Goal: Task Accomplishment & Management: Manage account settings

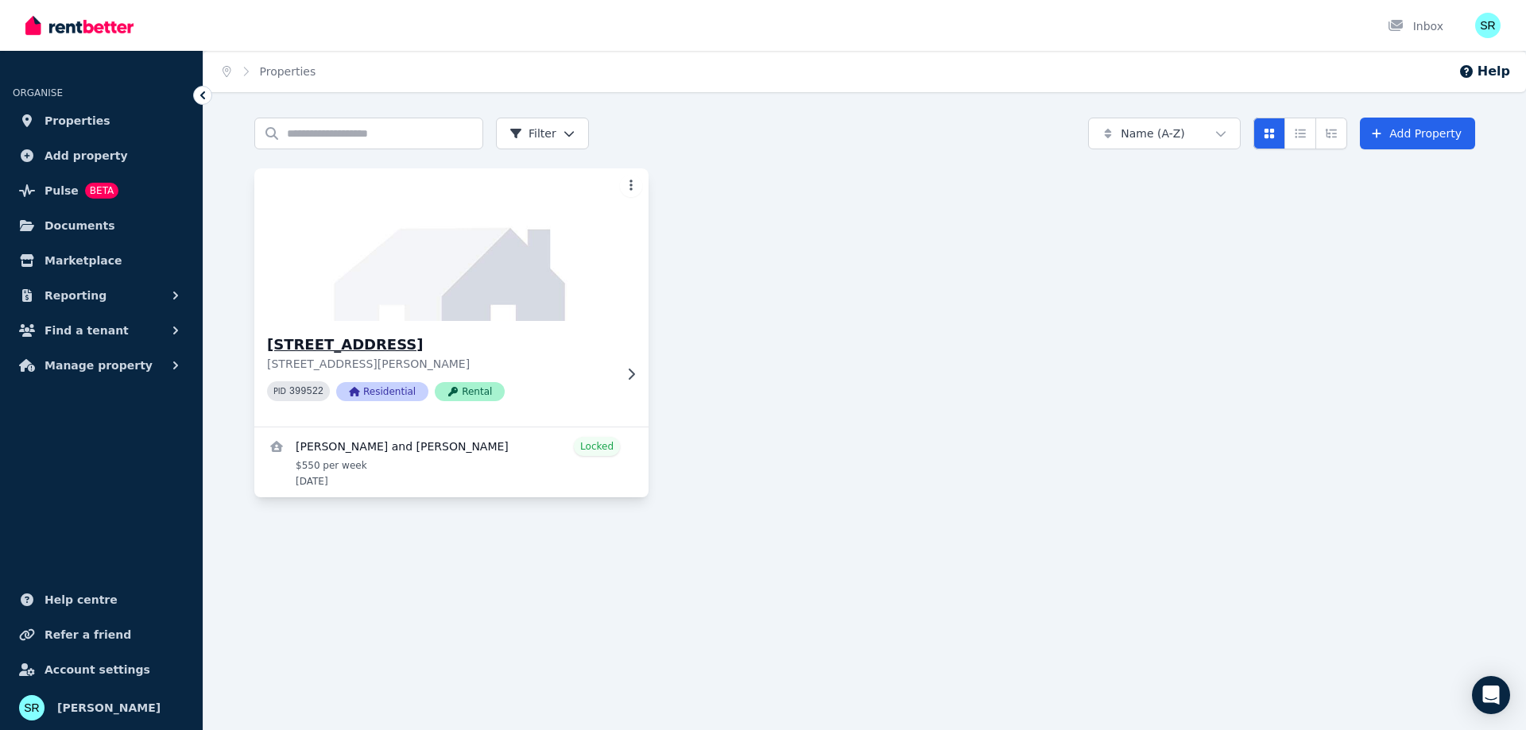
click at [633, 384] on div "[STREET_ADDRESS][PERSON_NAME][PERSON_NAME] 399522 Residential Rental" at bounding box center [451, 374] width 394 height 106
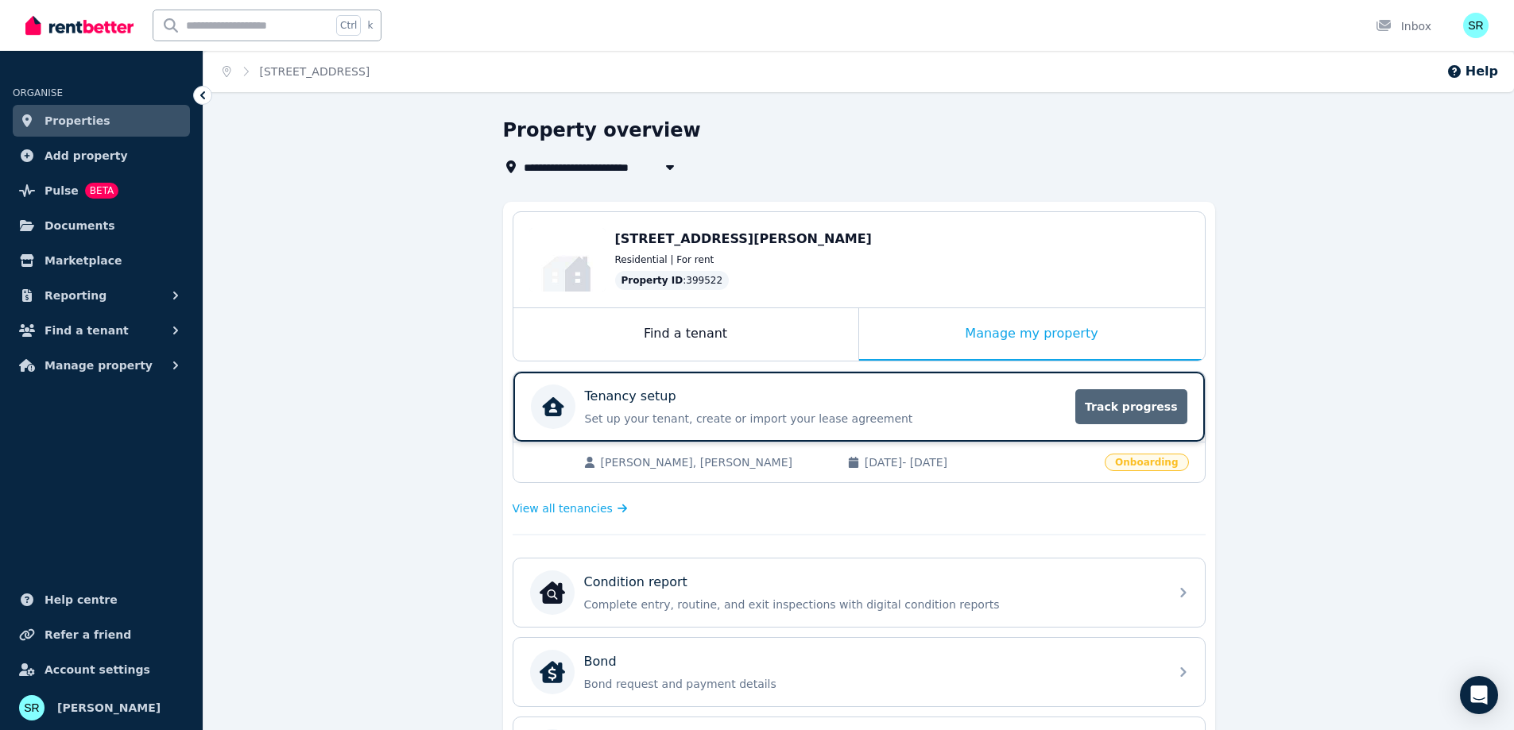
click at [1128, 417] on span "Track progress" at bounding box center [1130, 406] width 111 height 35
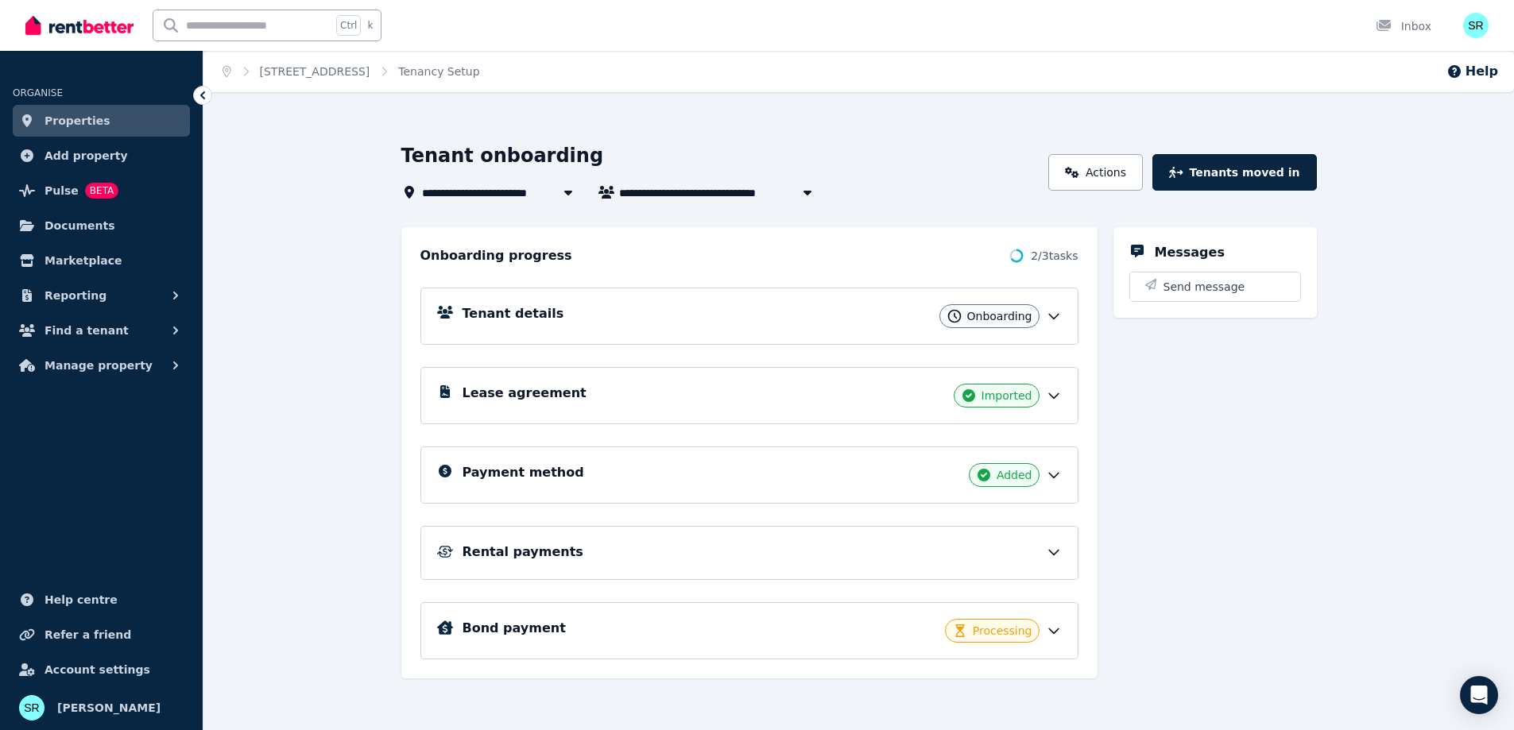
click at [1058, 320] on icon at bounding box center [1054, 316] width 16 height 16
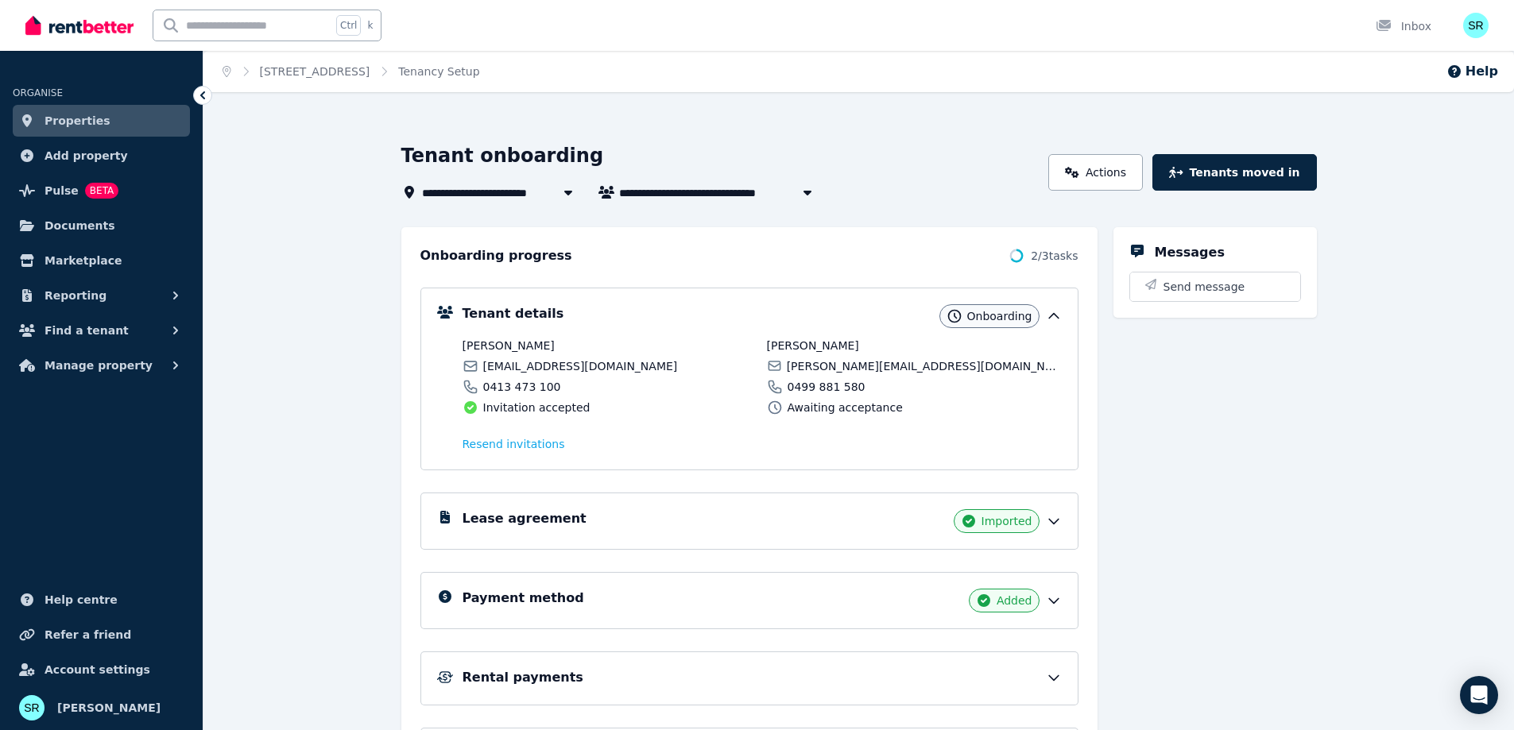
click at [1051, 316] on icon at bounding box center [1054, 316] width 10 height 5
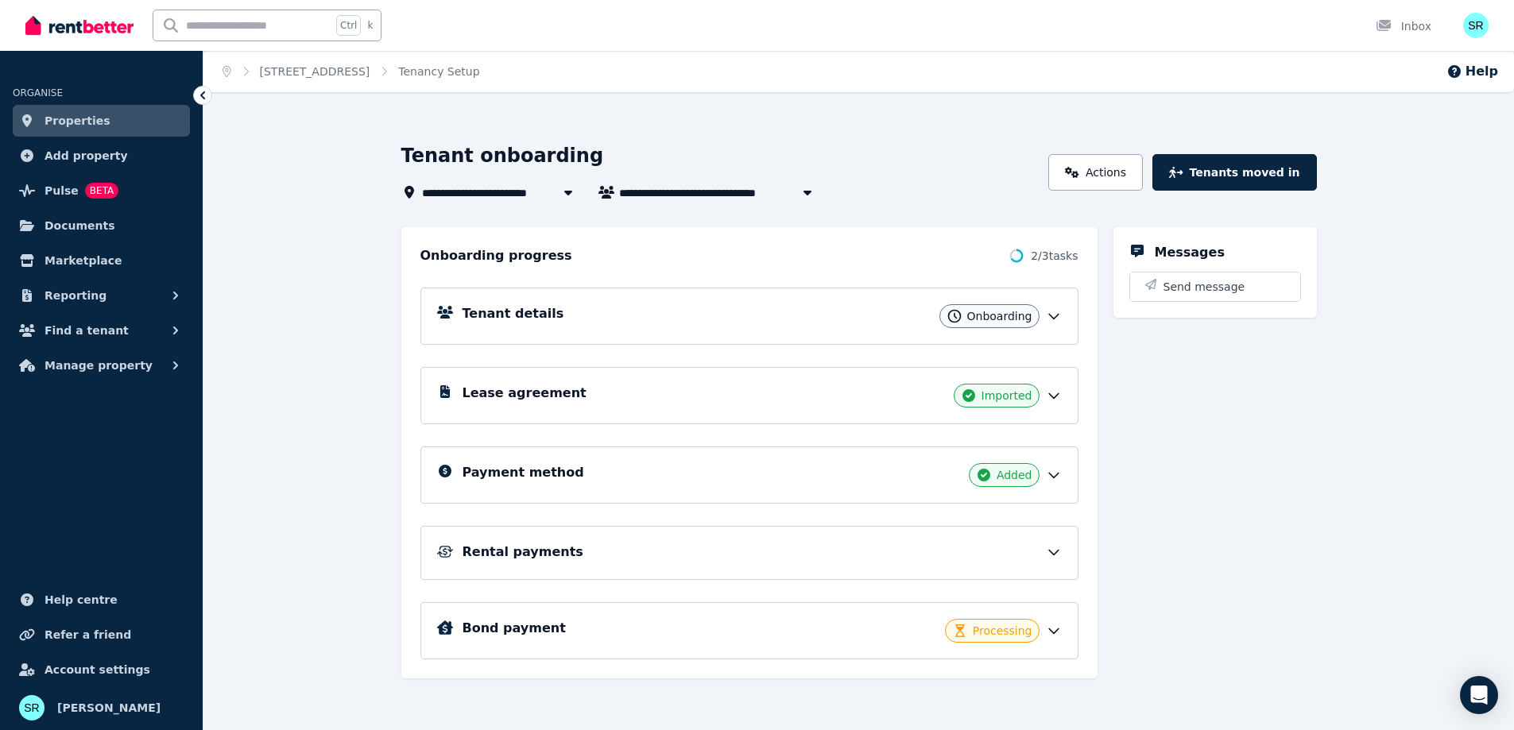
click at [1055, 315] on icon at bounding box center [1054, 316] width 16 height 16
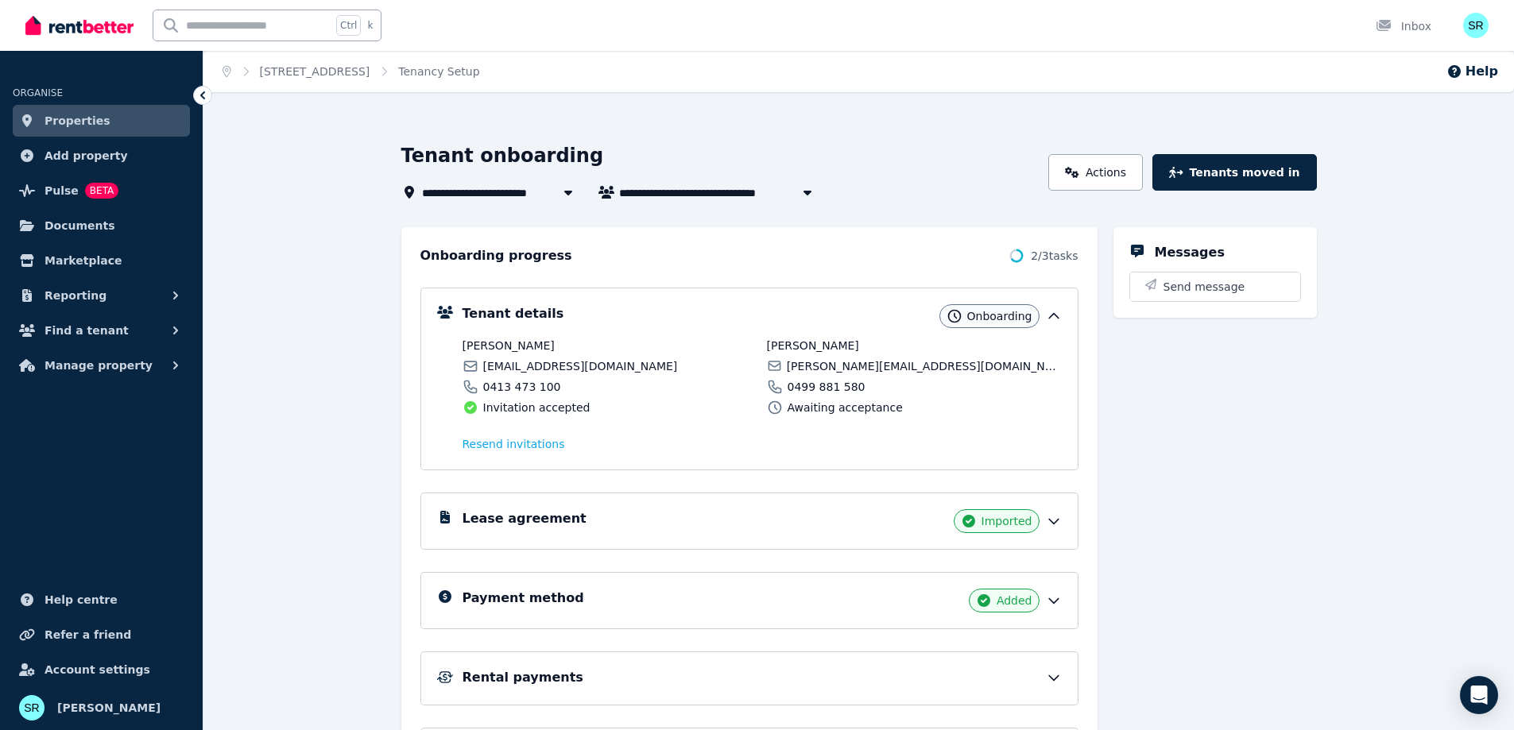
click at [812, 394] on span "0499 881 580" at bounding box center [827, 387] width 78 height 16
click at [772, 408] on icon at bounding box center [775, 408] width 16 height 16
click at [1059, 319] on icon at bounding box center [1054, 316] width 16 height 16
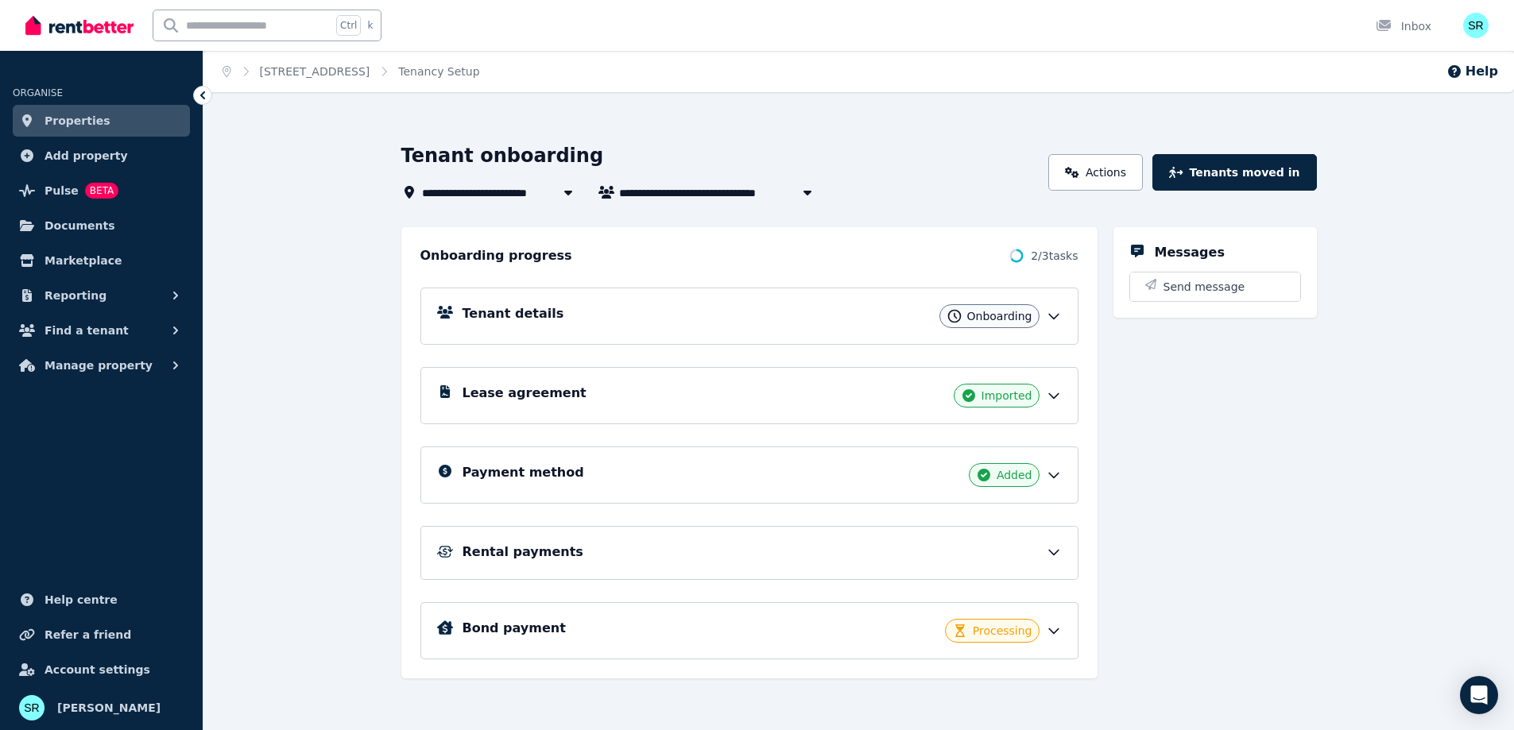
click at [481, 308] on h5 "Tenant details" at bounding box center [514, 313] width 102 height 19
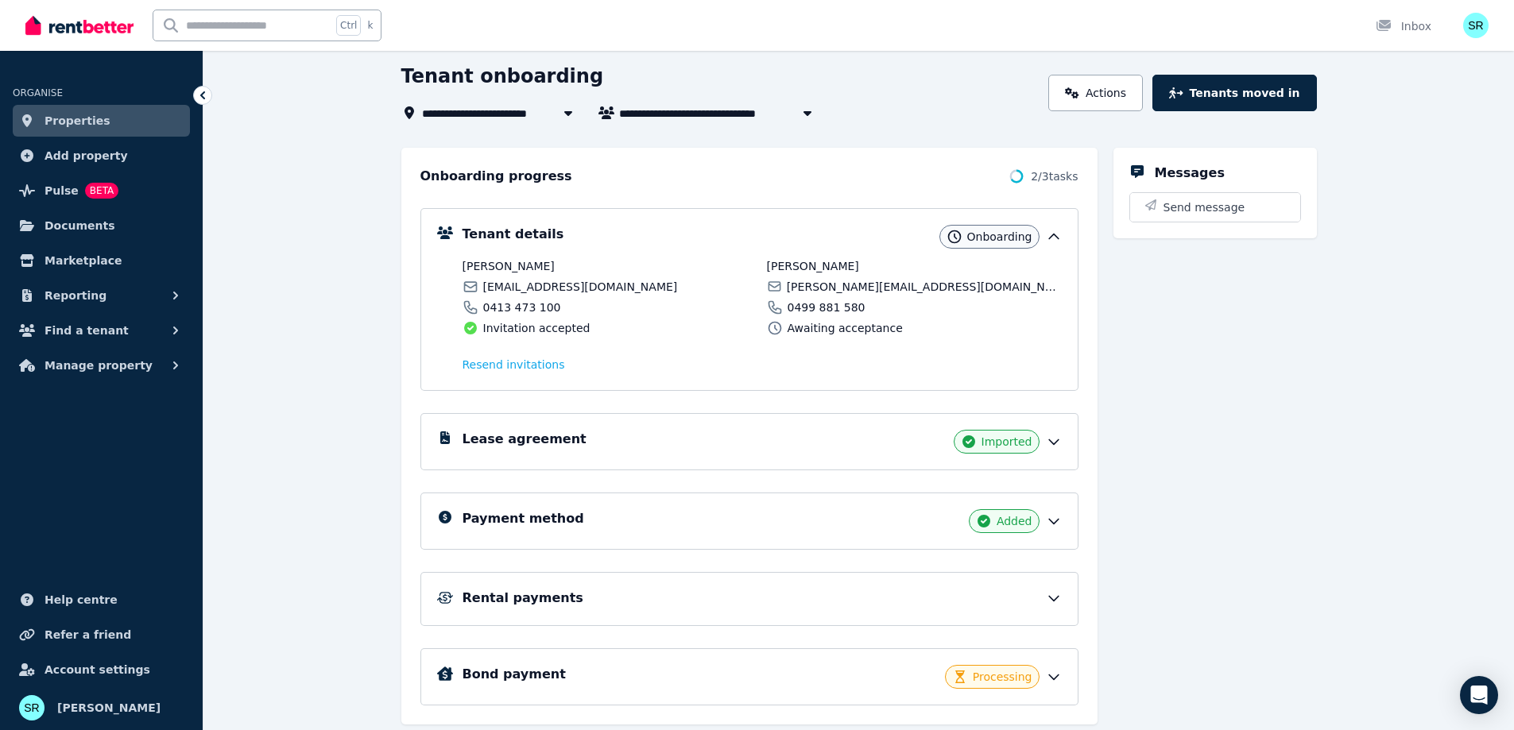
scroll to position [128, 0]
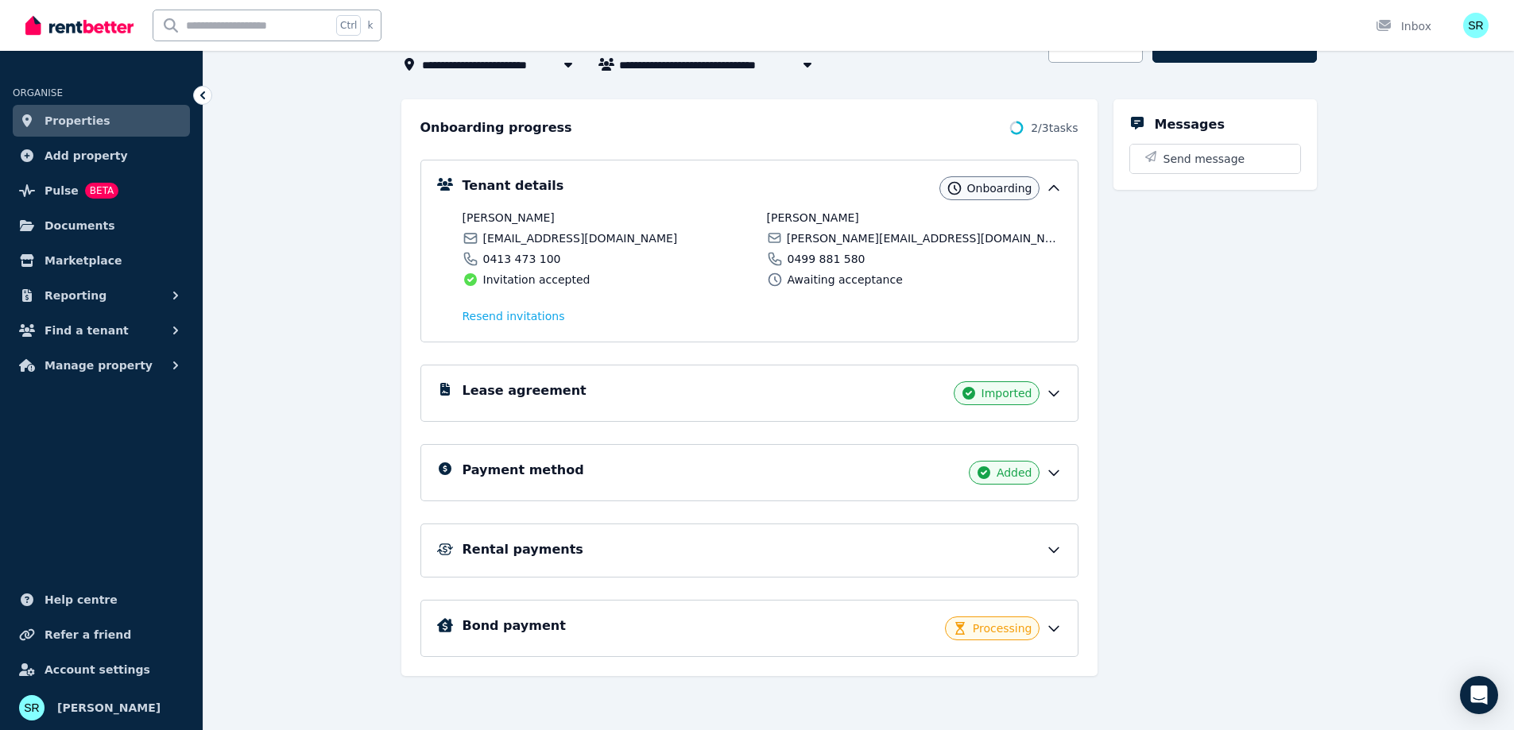
click at [1055, 621] on icon at bounding box center [1054, 629] width 16 height 16
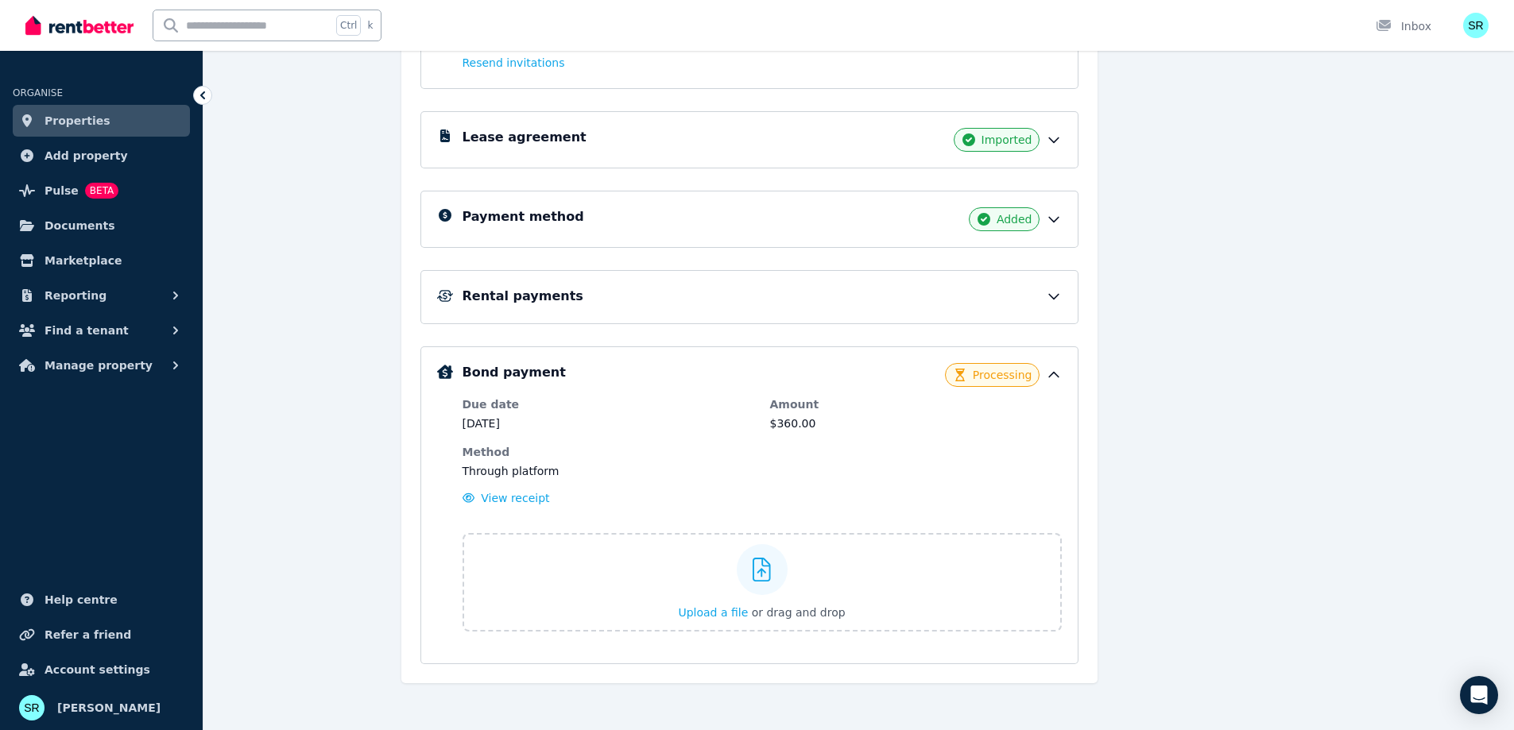
scroll to position [389, 0]
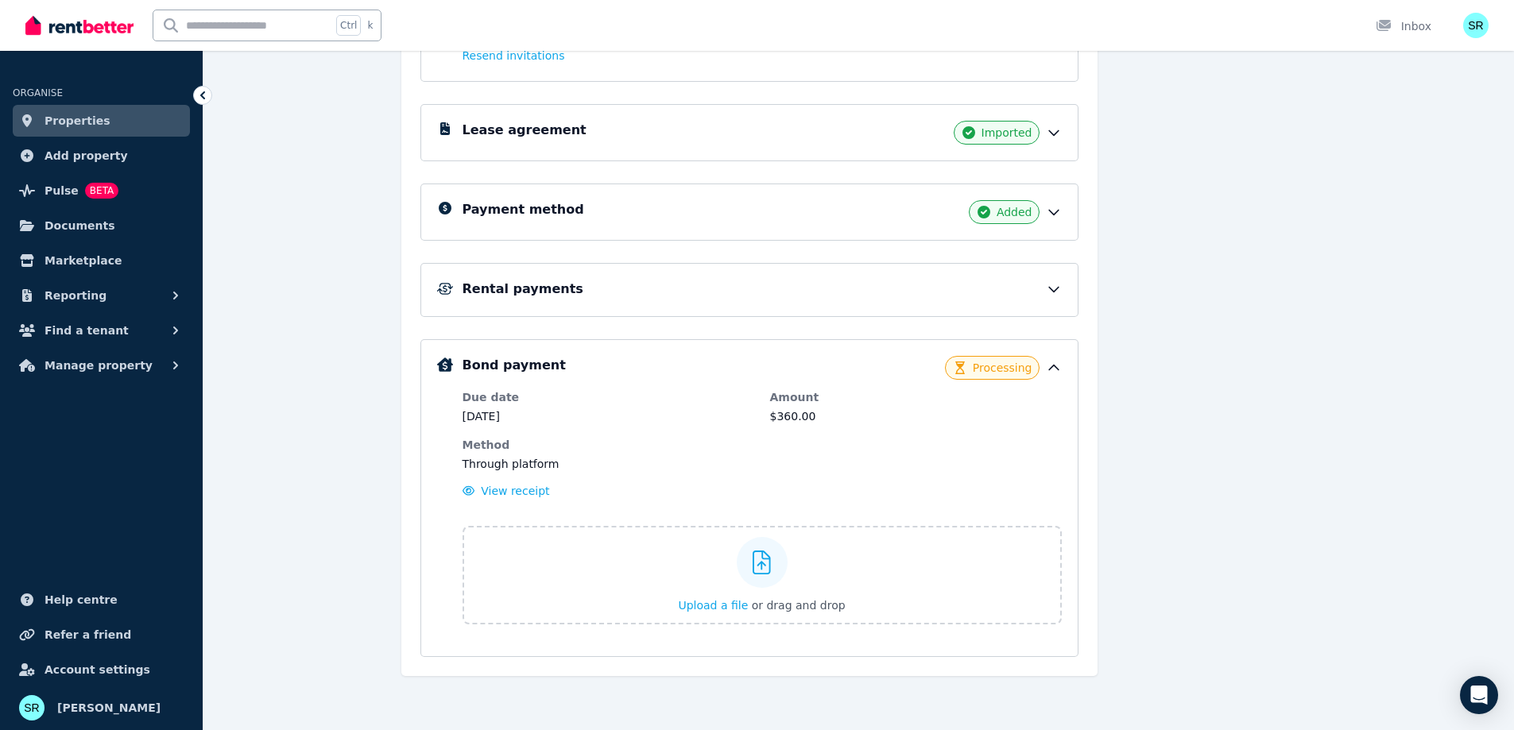
click at [1057, 291] on icon at bounding box center [1054, 289] width 16 height 16
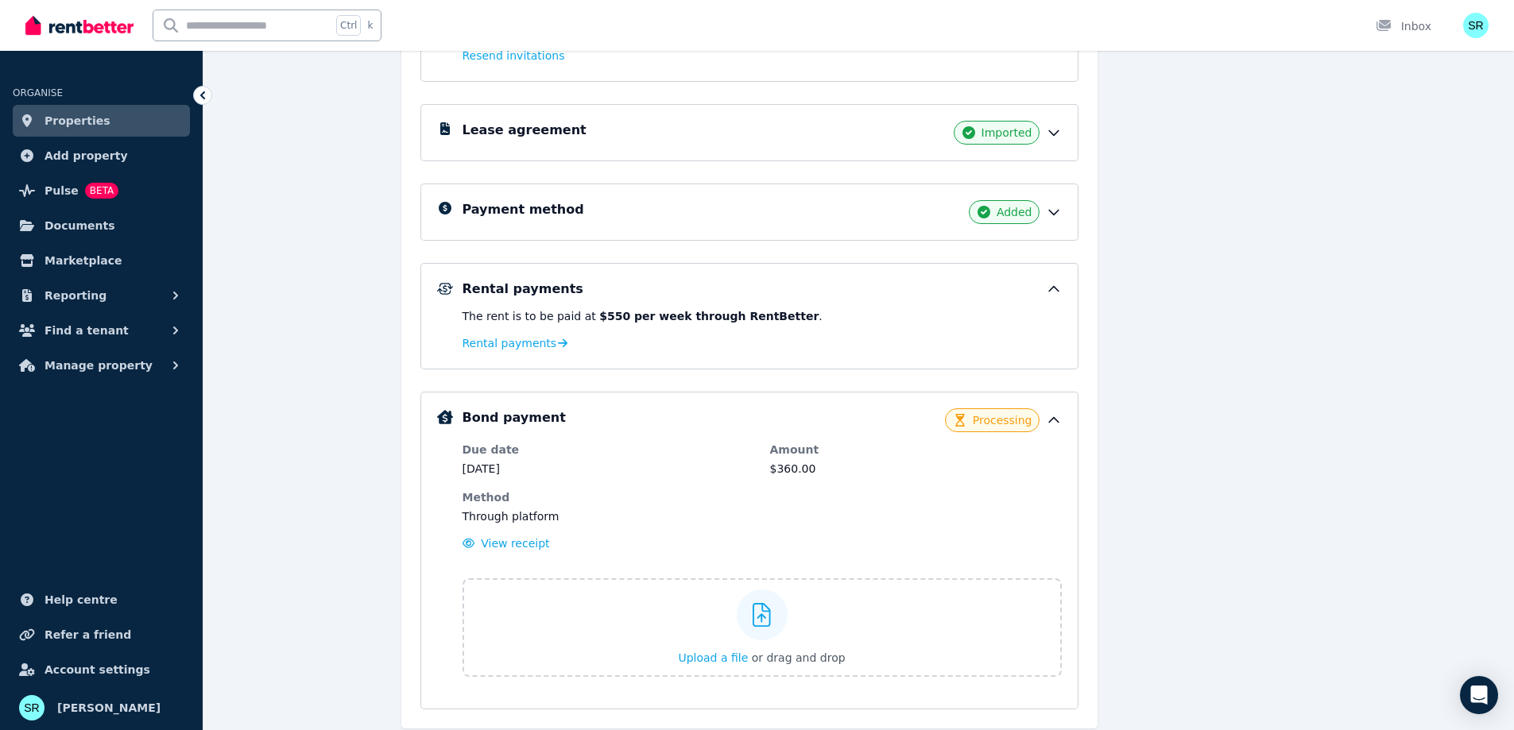
click at [1055, 296] on icon at bounding box center [1054, 289] width 16 height 16
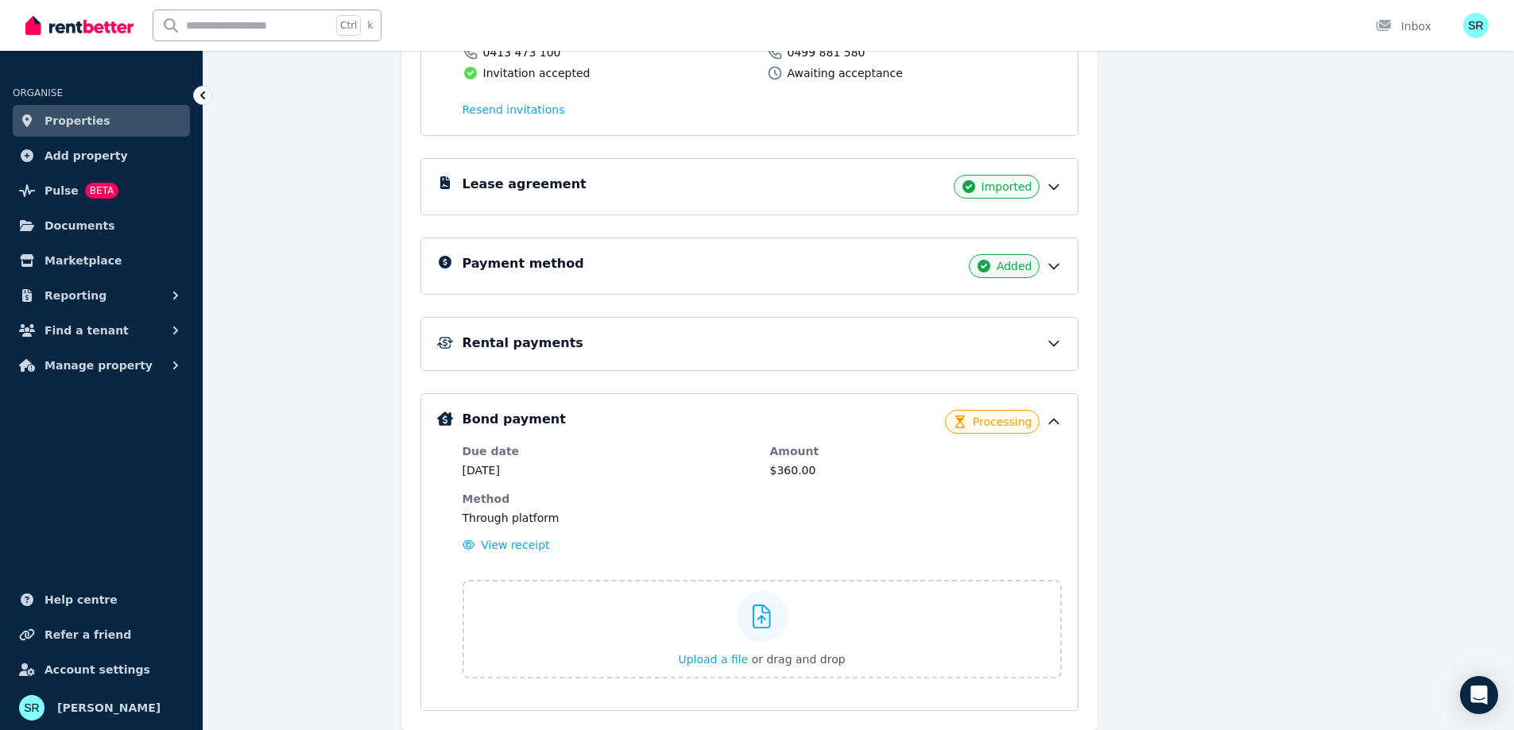
scroll to position [309, 0]
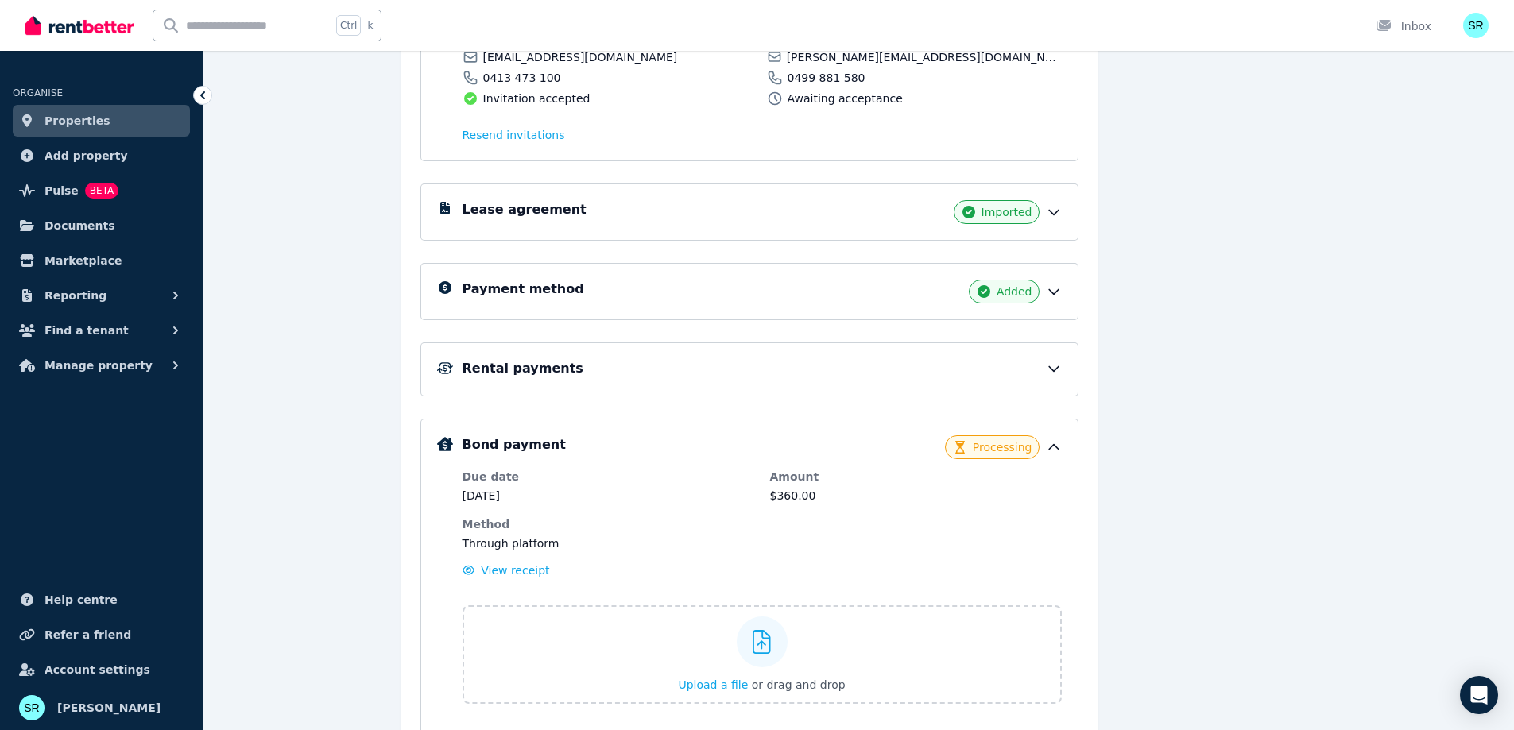
click at [1055, 289] on icon at bounding box center [1054, 292] width 16 height 16
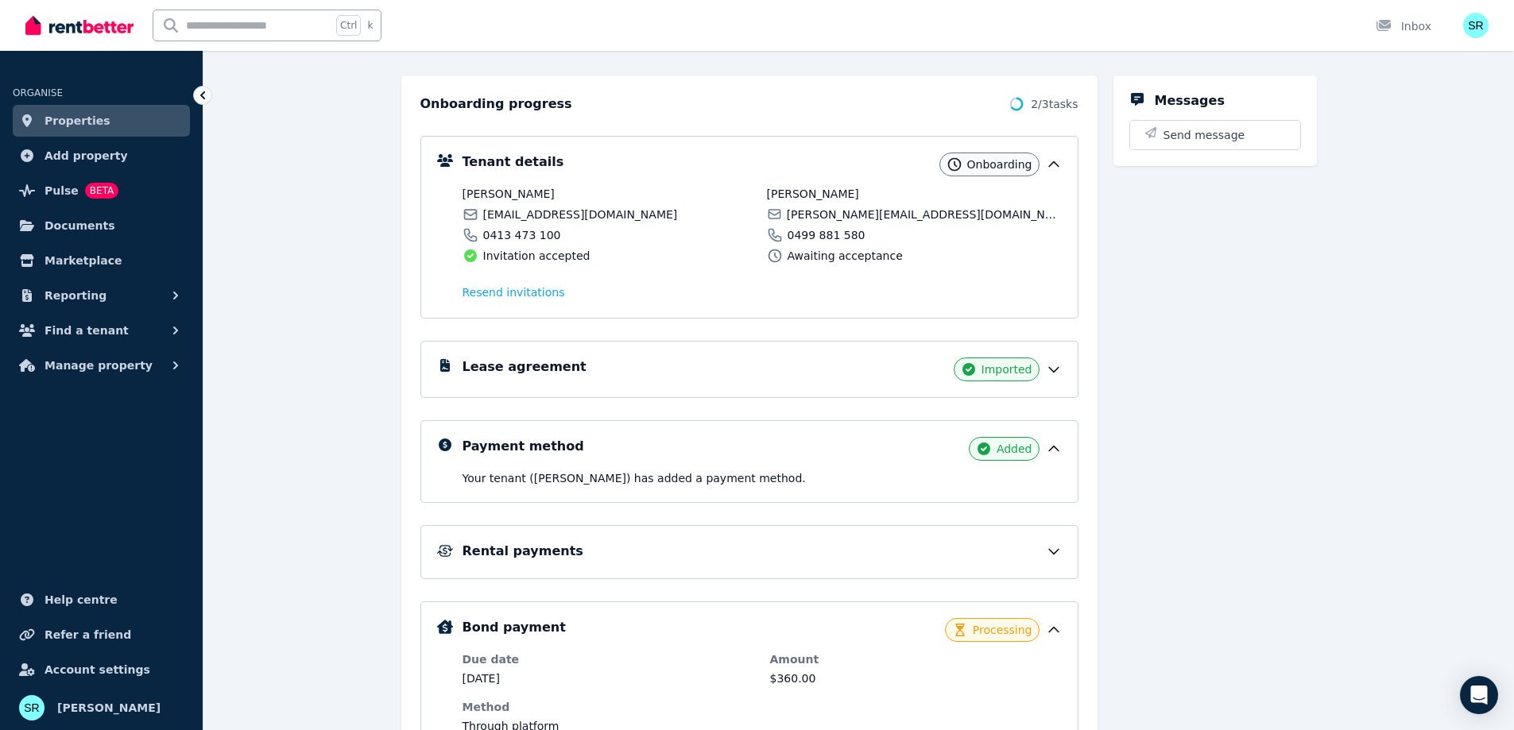
scroll to position [150, 0]
click at [985, 165] on span "Onboarding" at bounding box center [999, 166] width 65 height 16
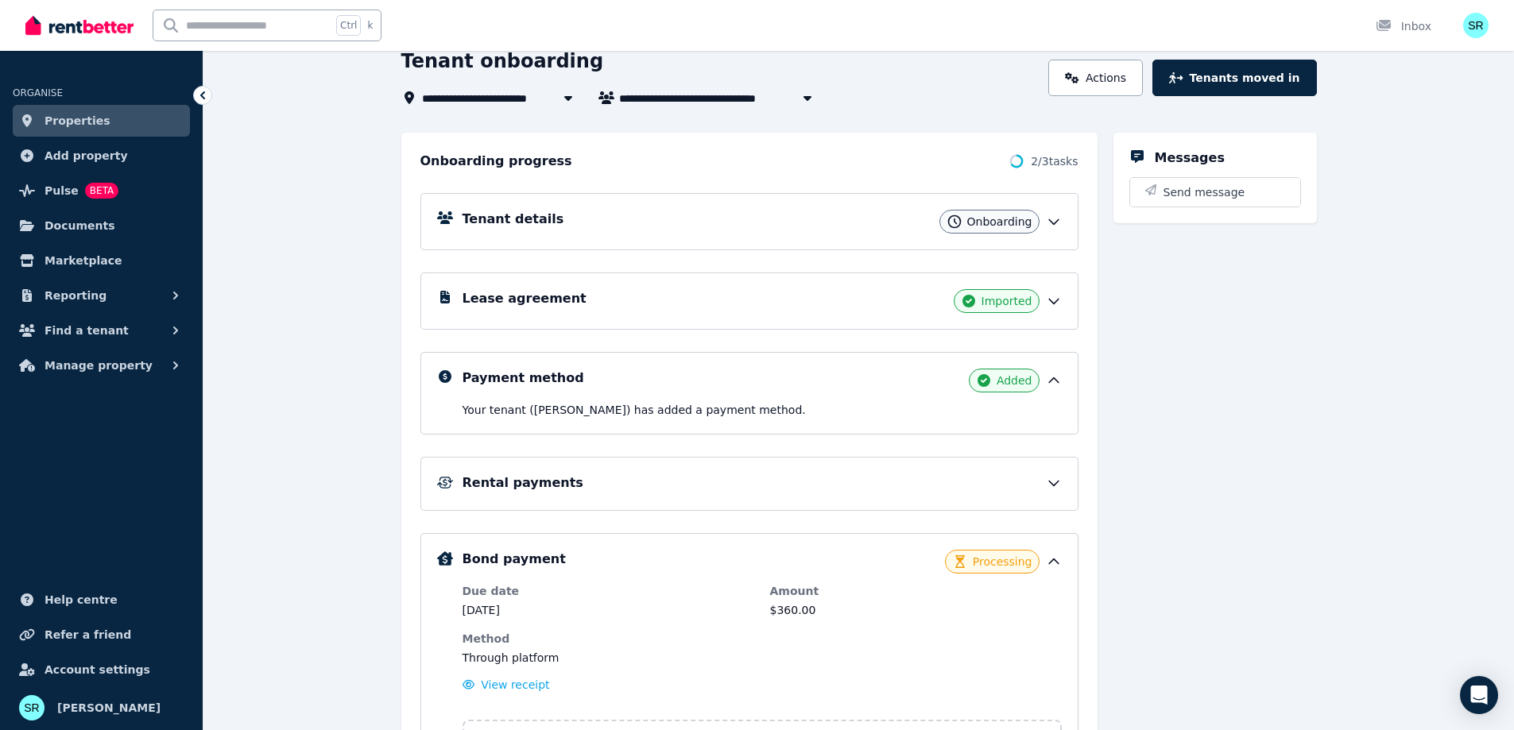
scroll to position [0, 0]
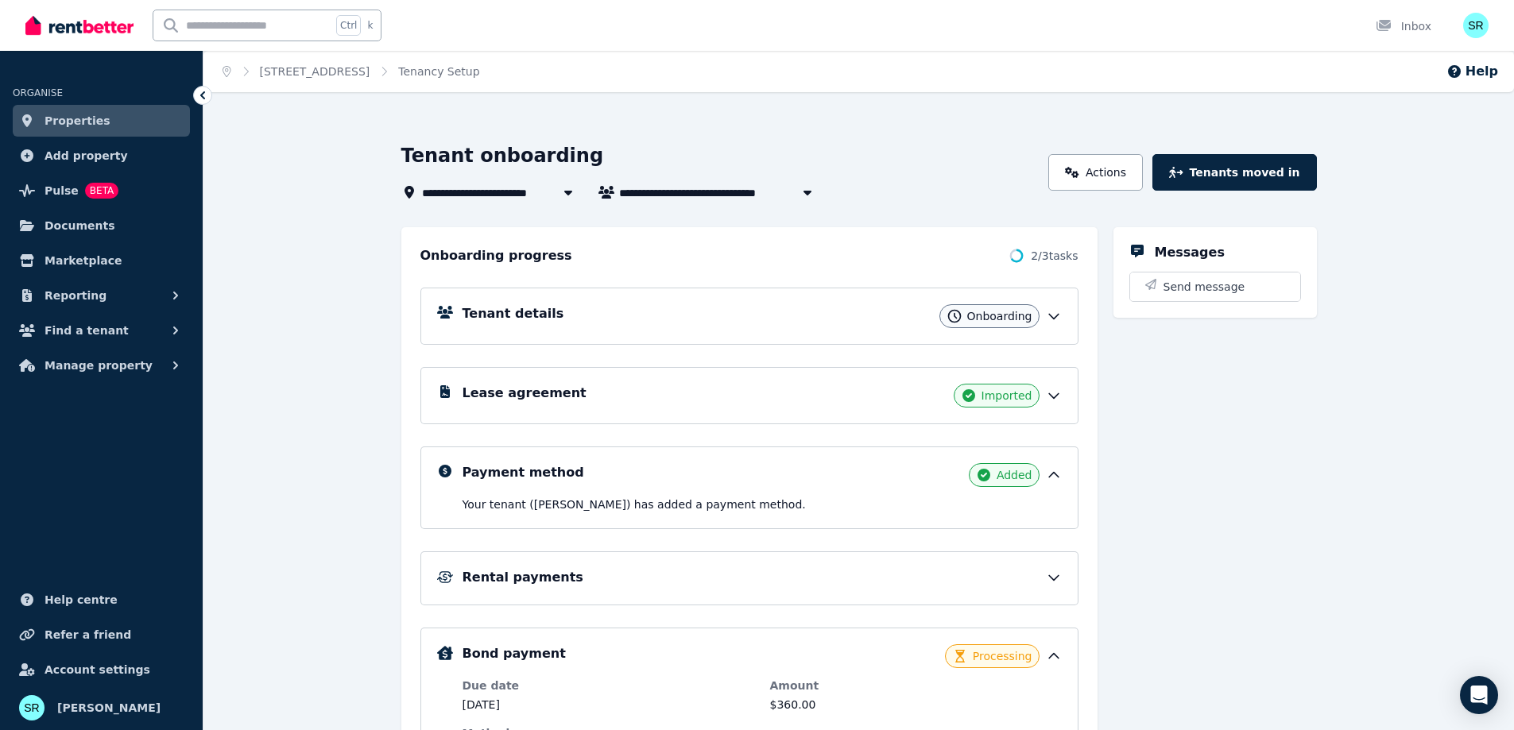
click at [668, 192] on span "[PERSON_NAME] and [PERSON_NAME]" at bounding box center [740, 192] width 242 height 19
click at [800, 198] on icon "button" at bounding box center [807, 192] width 16 height 13
type input "**********"
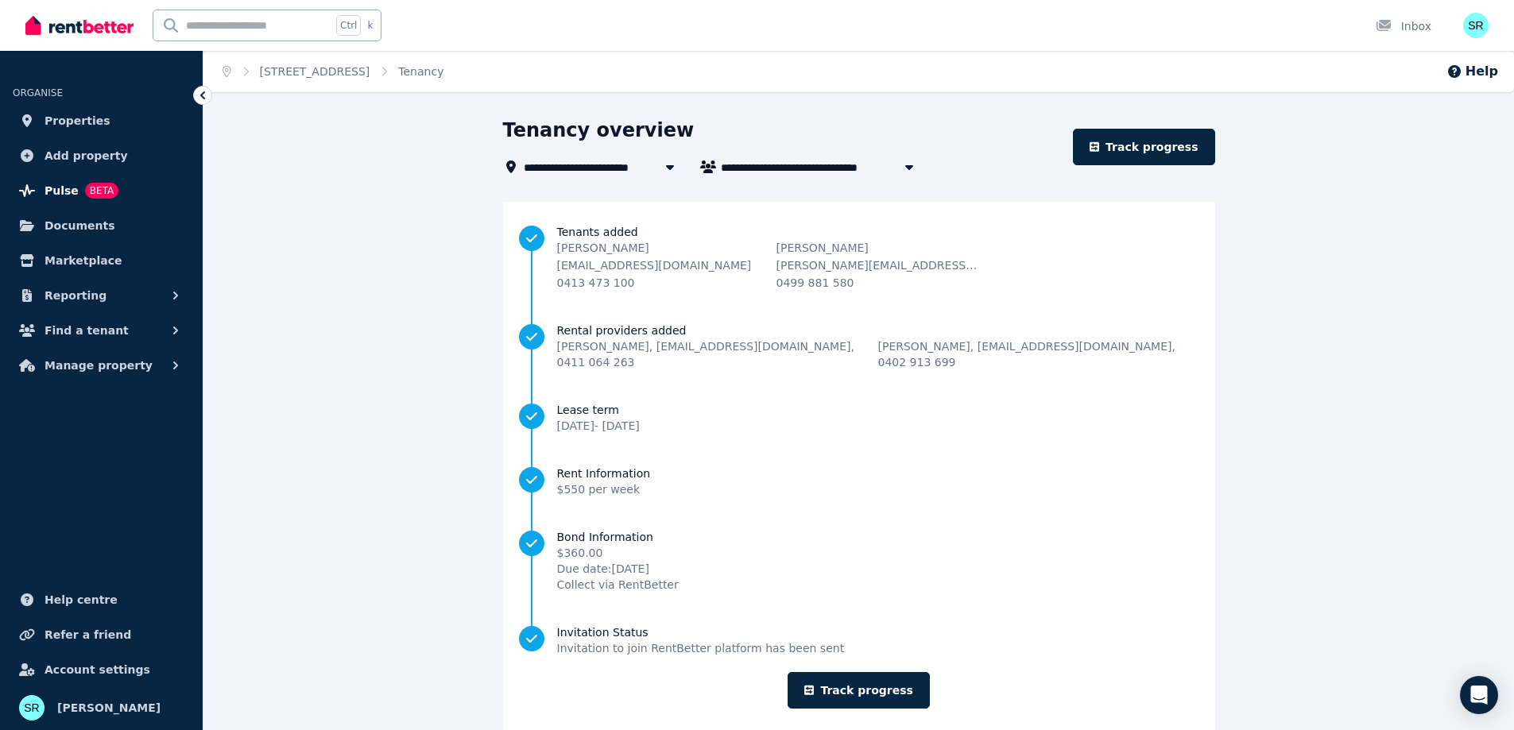
click at [53, 188] on span "Pulse" at bounding box center [62, 190] width 34 height 19
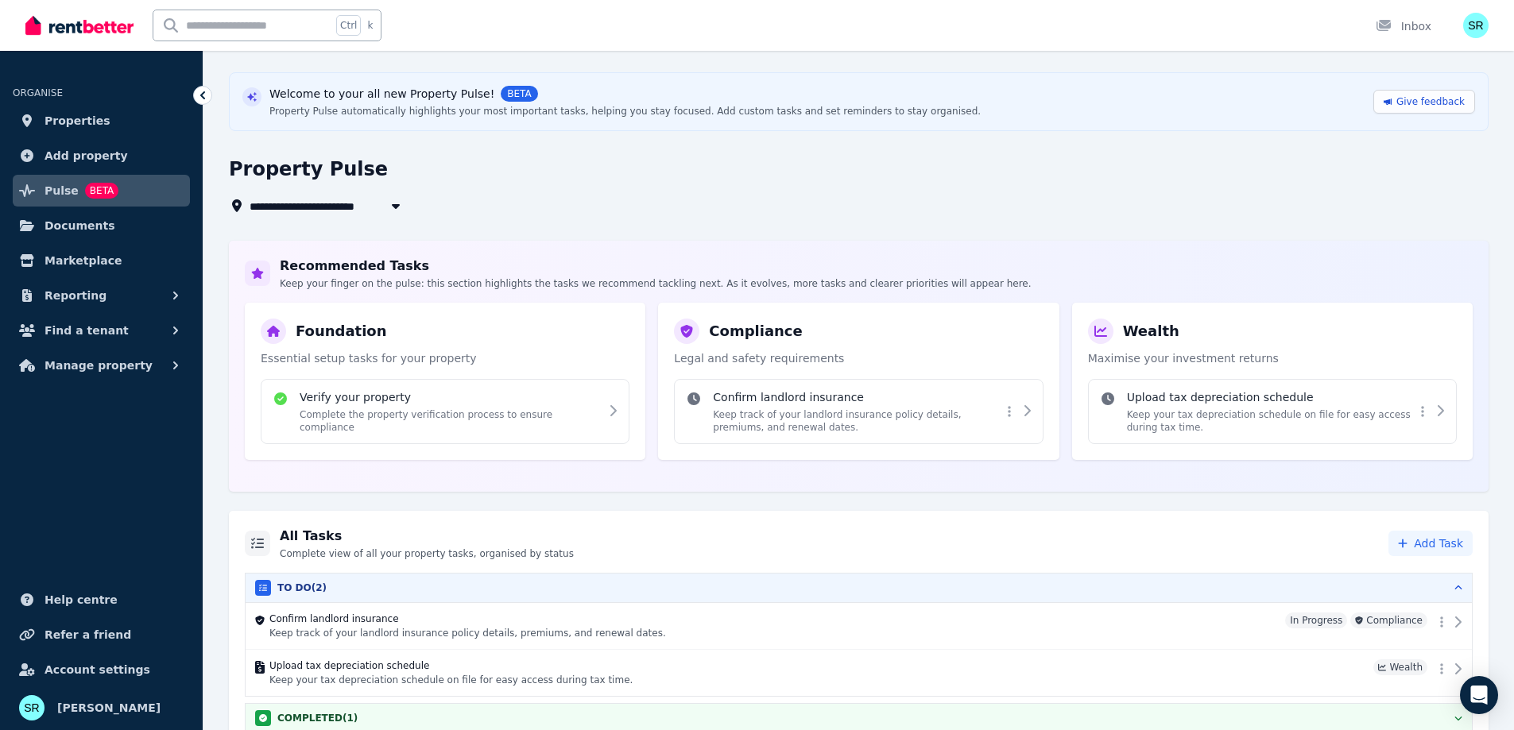
scroll to position [64, 0]
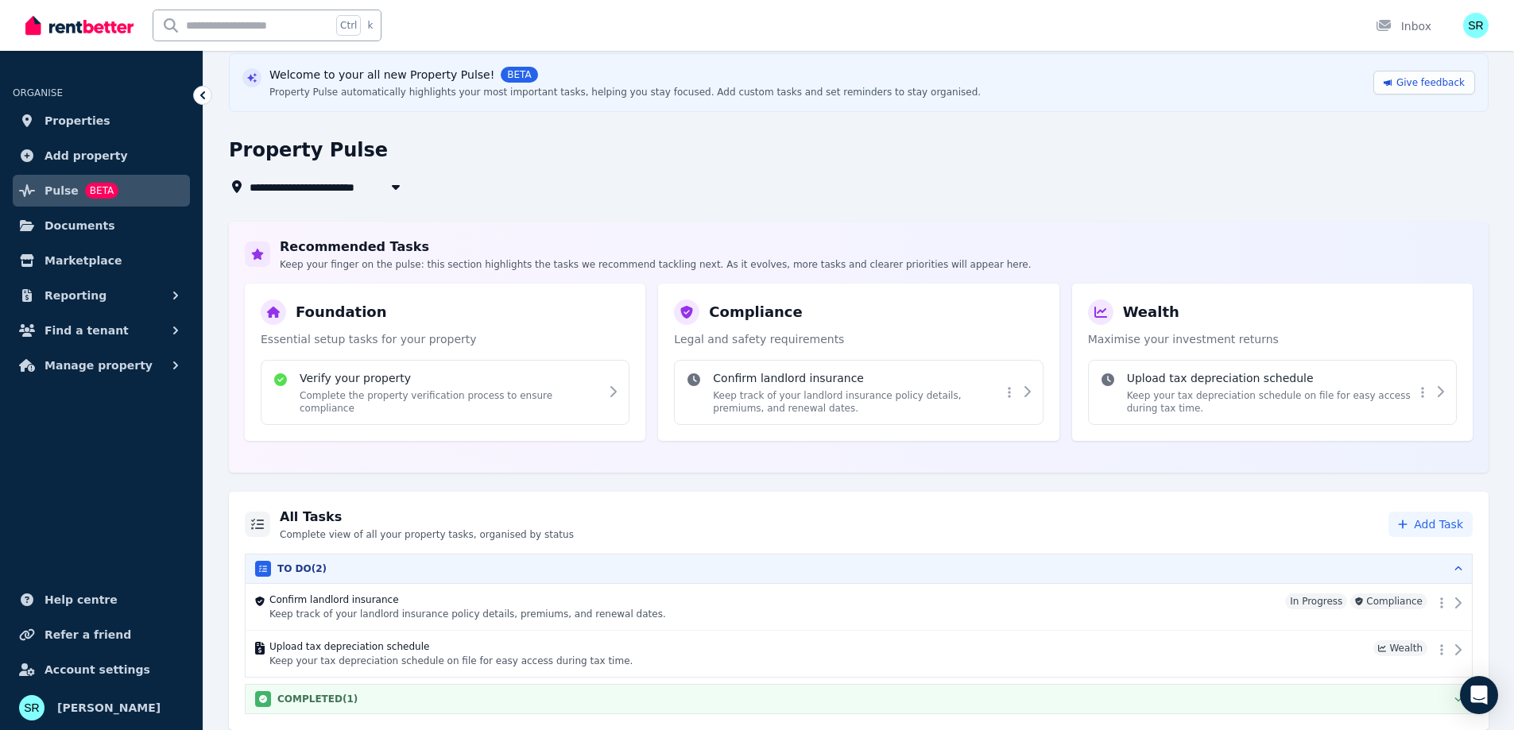
click at [1080, 703] on div "COMPLETED ( 1 )" at bounding box center [858, 699] width 1207 height 16
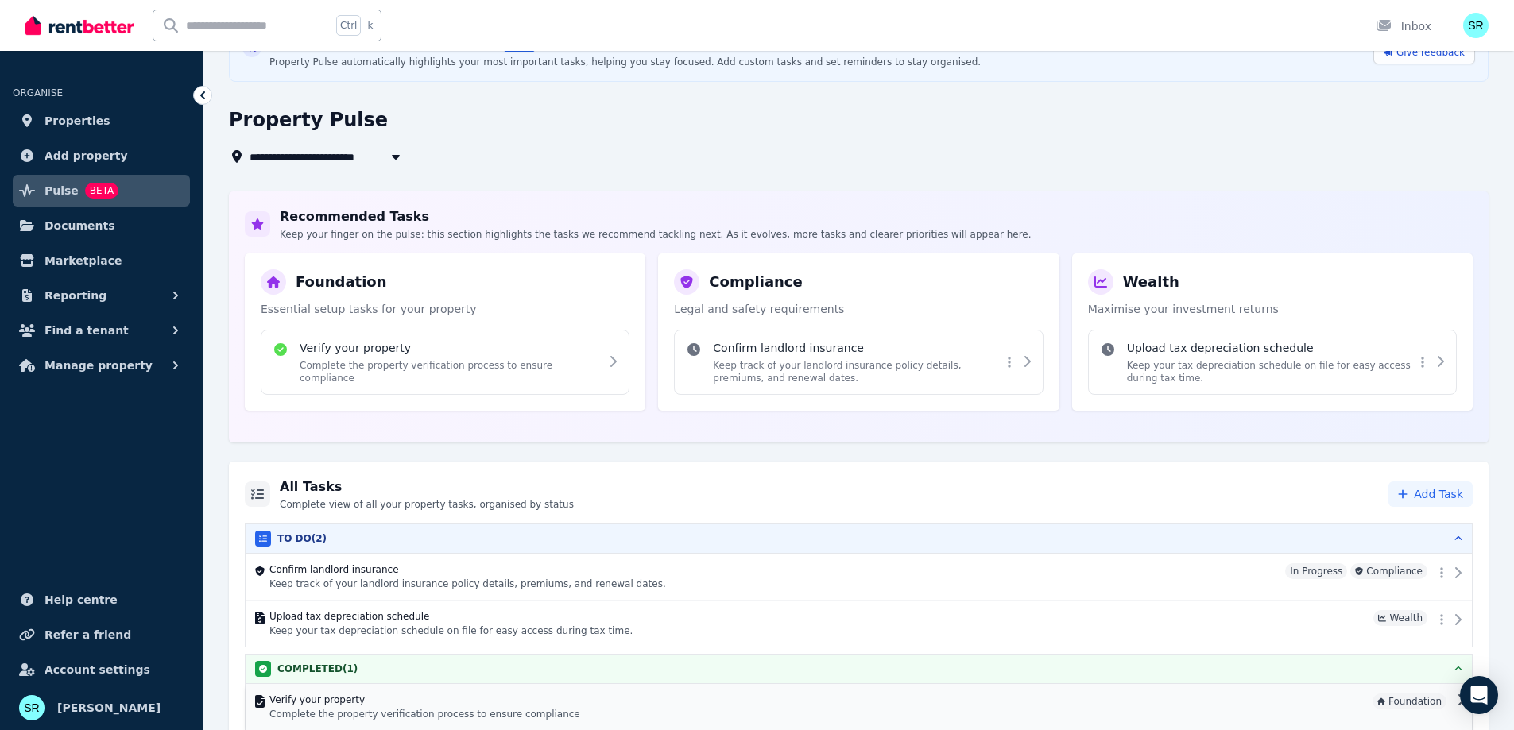
scroll to position [111, 0]
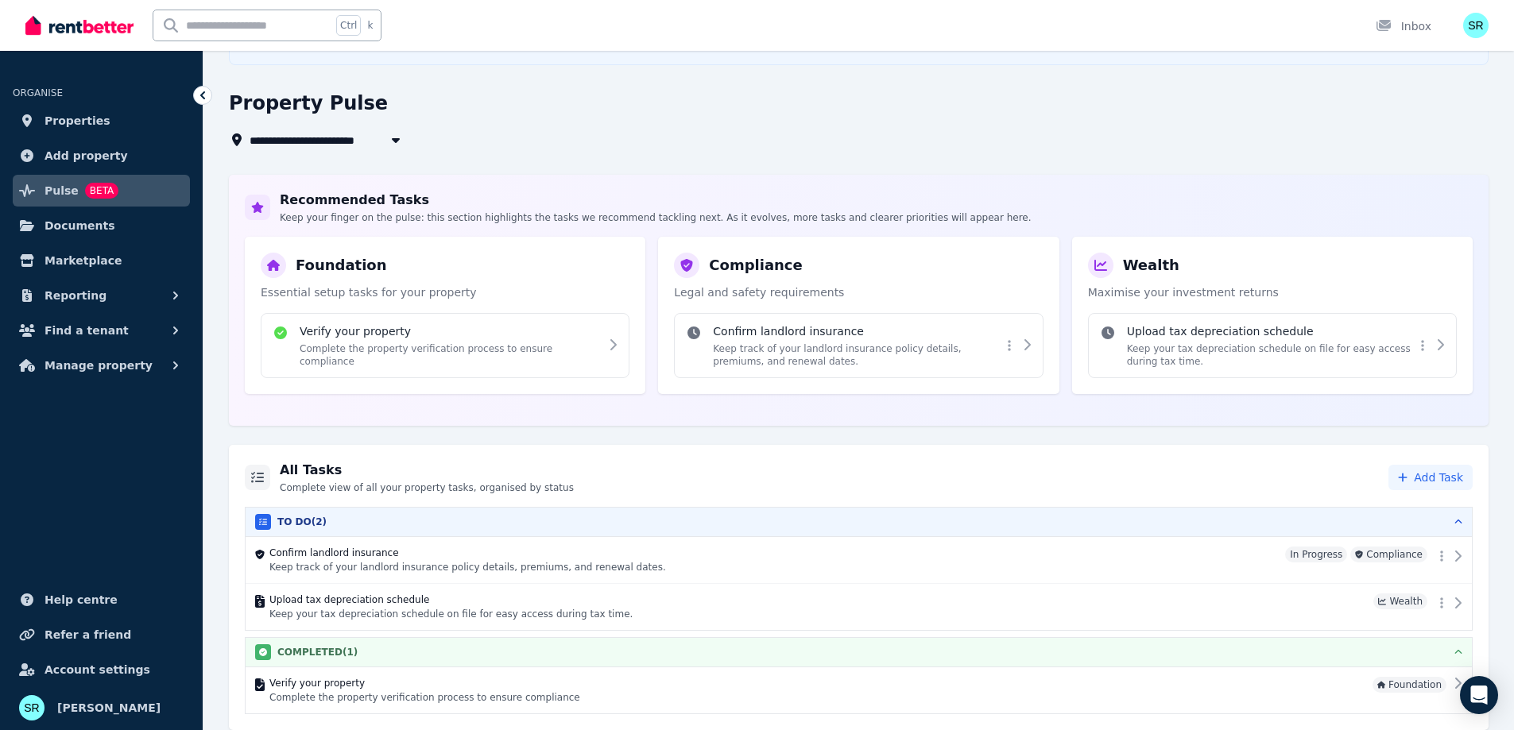
click at [358, 654] on div "COMPLETED ( 1 )" at bounding box center [858, 652] width 1207 height 16
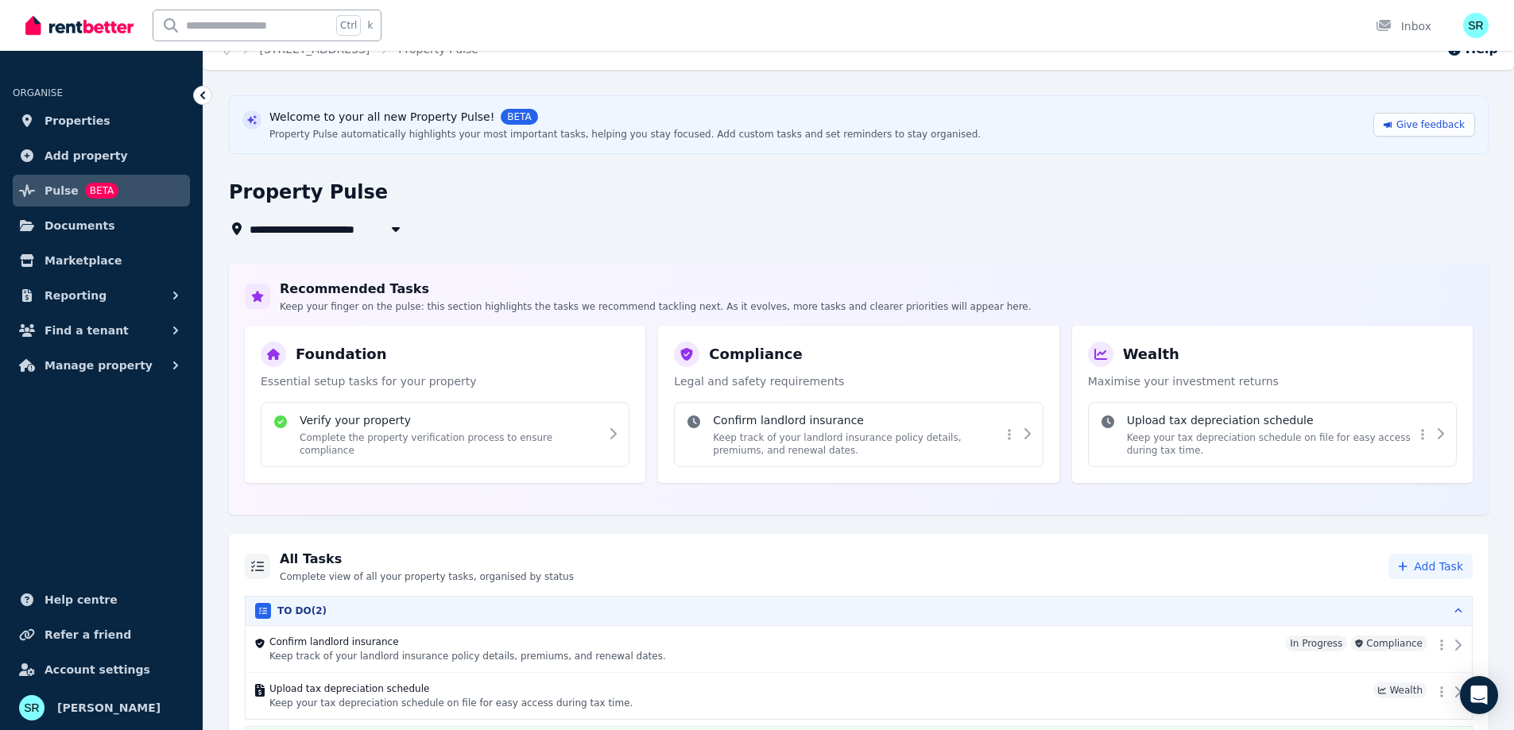
scroll to position [0, 0]
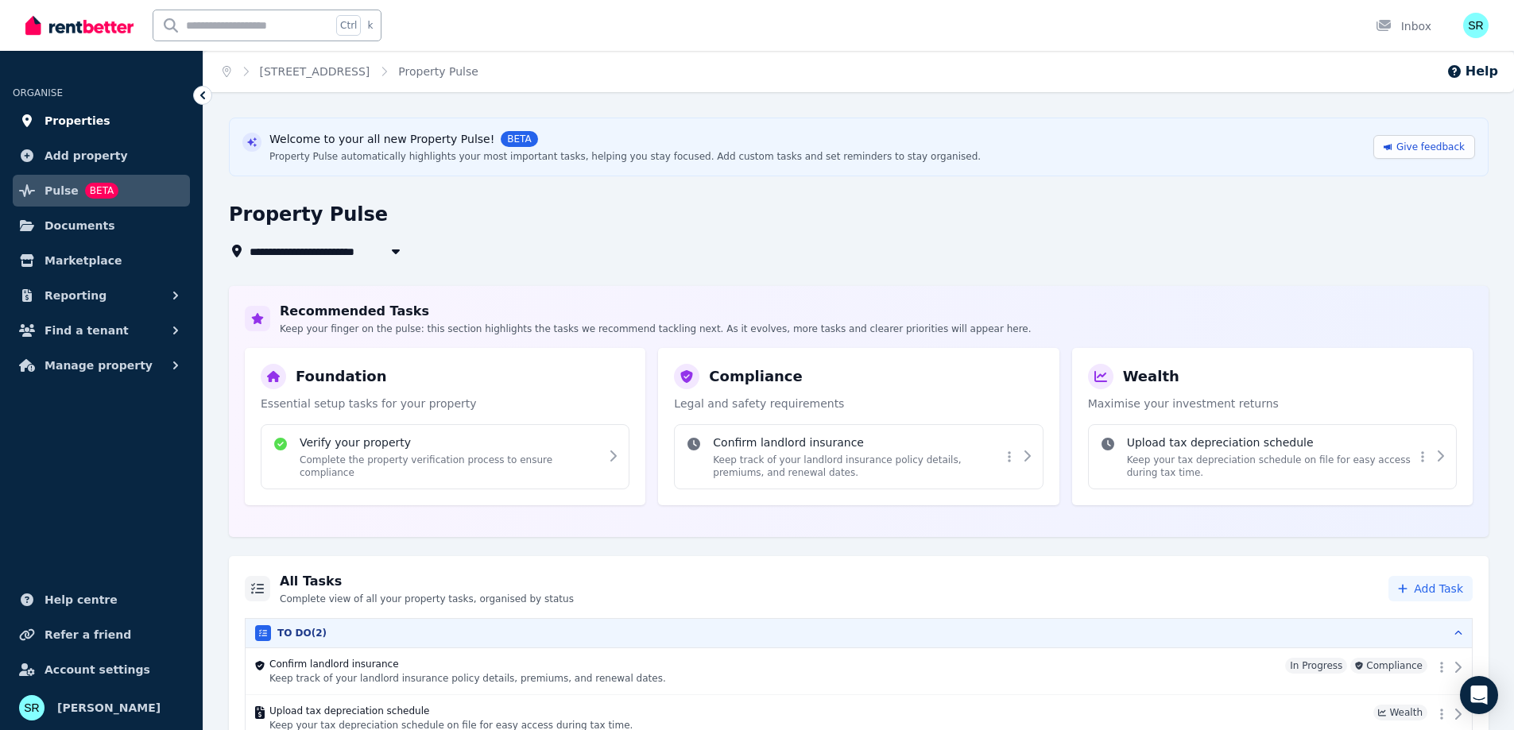
click at [75, 118] on span "Properties" at bounding box center [78, 120] width 66 height 19
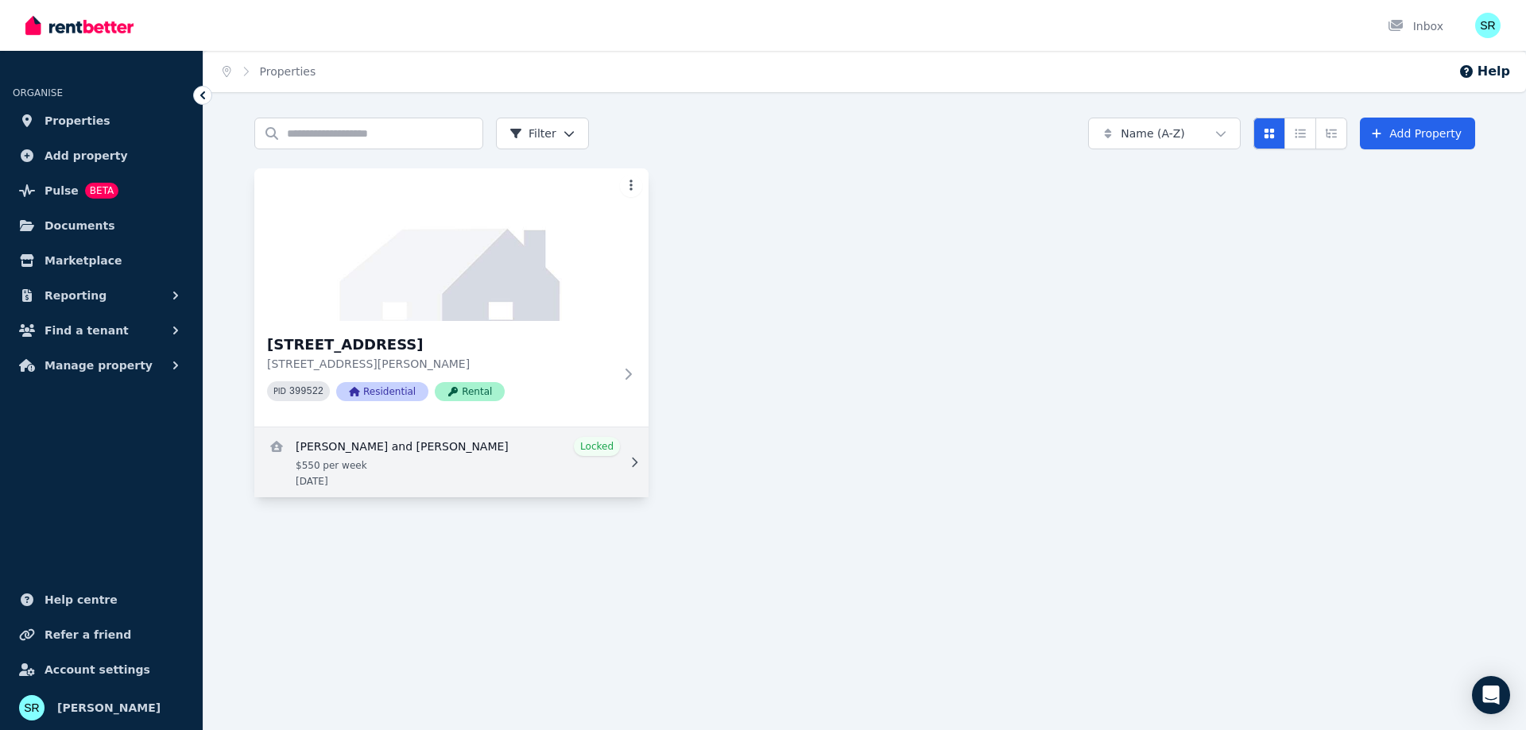
click at [604, 454] on link "View details for Jordan McPherson and Tahlia Miller" at bounding box center [451, 463] width 394 height 70
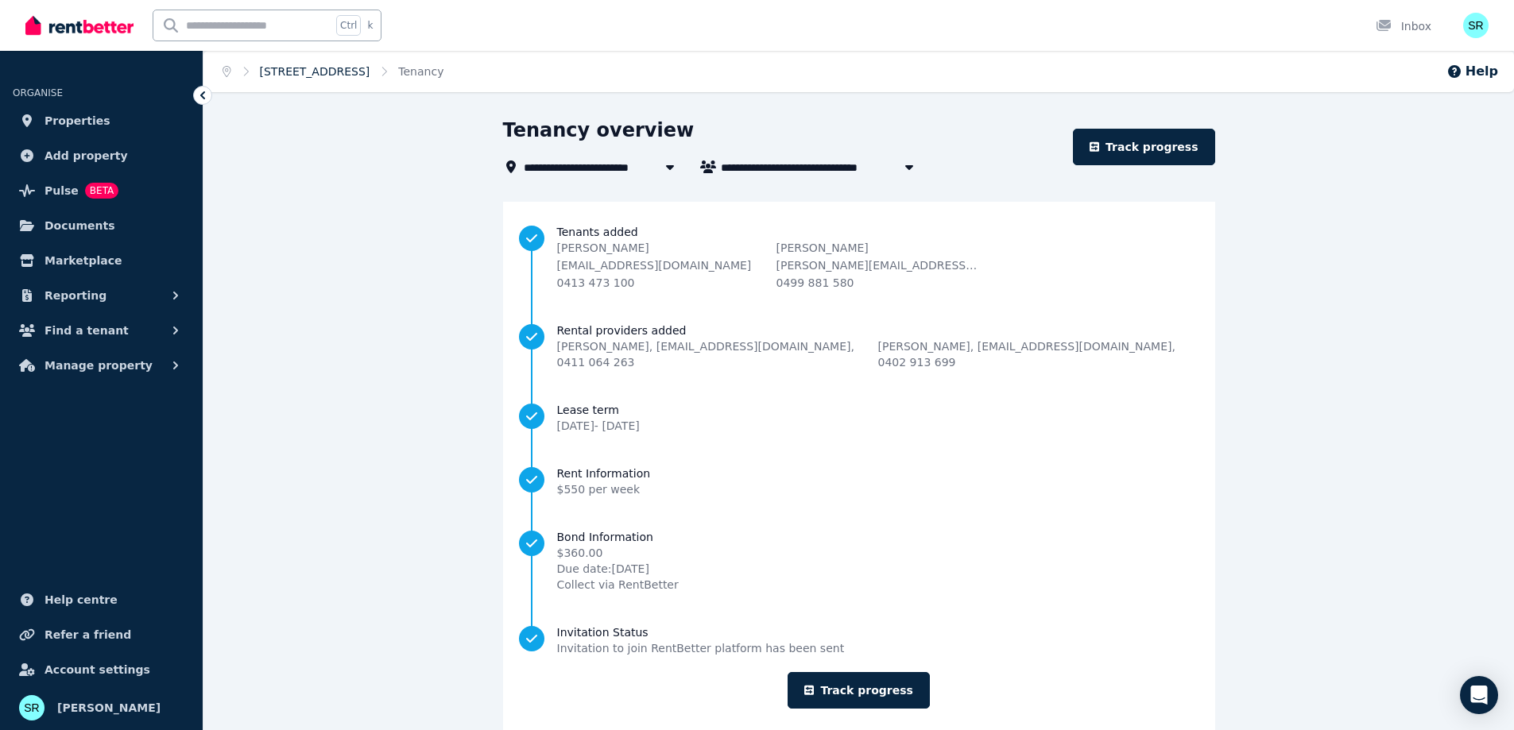
click at [328, 77] on link "[STREET_ADDRESS]" at bounding box center [315, 71] width 110 height 13
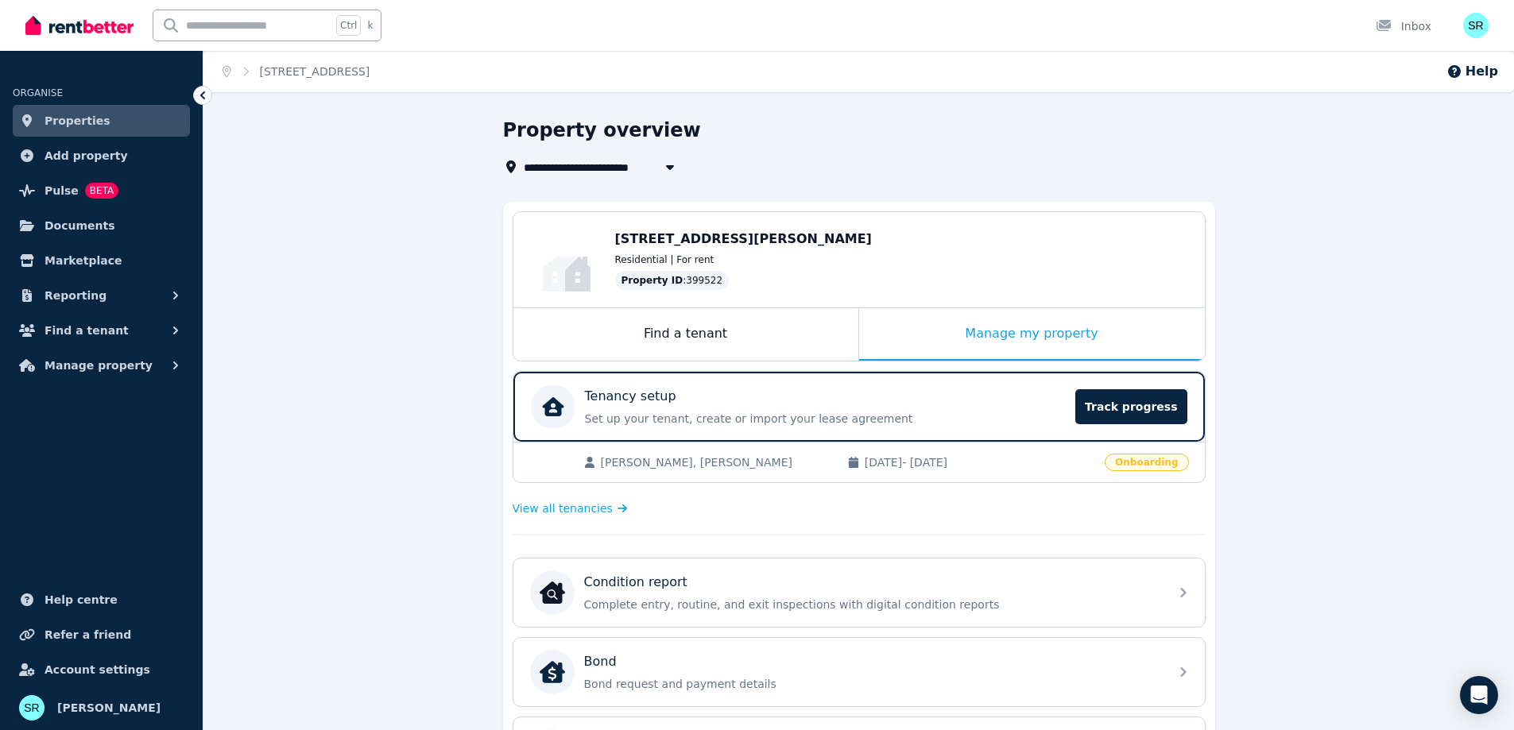
click at [568, 465] on div "[PERSON_NAME], [PERSON_NAME] [DATE] - [DATE]" at bounding box center [812, 463] width 567 height 16
click at [547, 517] on span "View all tenancies" at bounding box center [563, 509] width 100 height 16
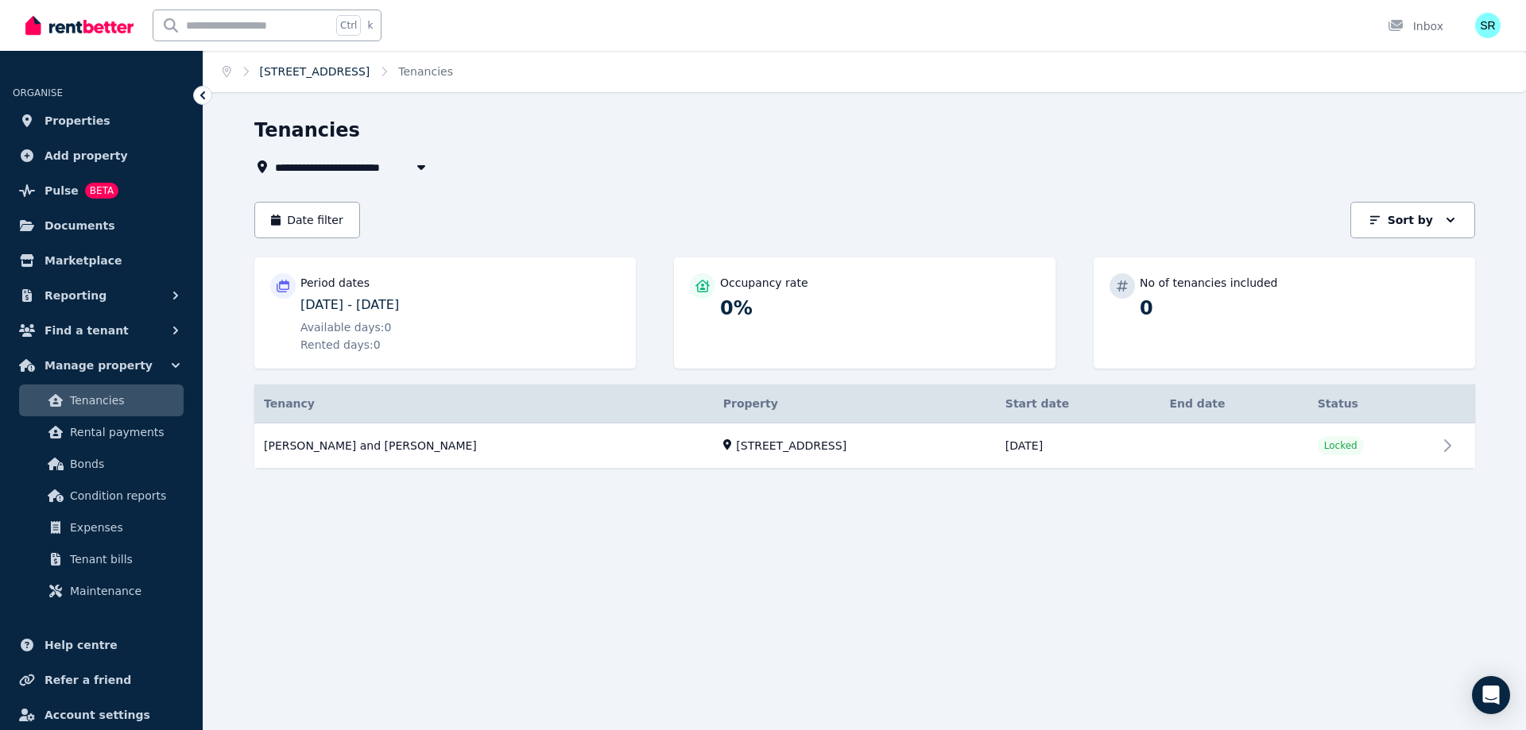
click at [302, 75] on link "[STREET_ADDRESS]" at bounding box center [315, 71] width 110 height 13
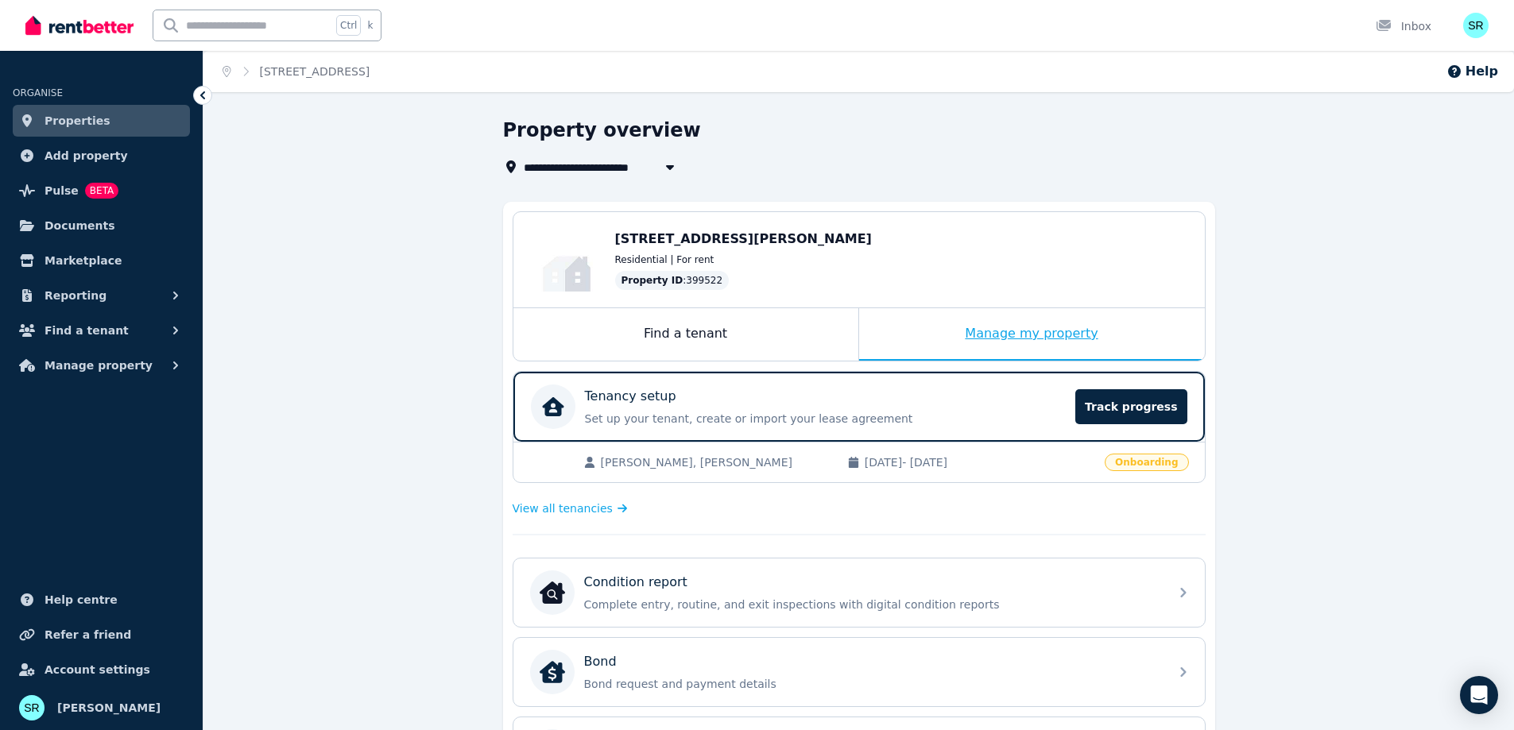
click at [999, 336] on div "Manage my property" at bounding box center [1032, 334] width 346 height 52
click at [1148, 473] on div "[PERSON_NAME], [PERSON_NAME] [DATE] - [DATE] Onboarding" at bounding box center [858, 462] width 691 height 41
click at [1150, 463] on span "Onboarding" at bounding box center [1146, 462] width 83 height 17
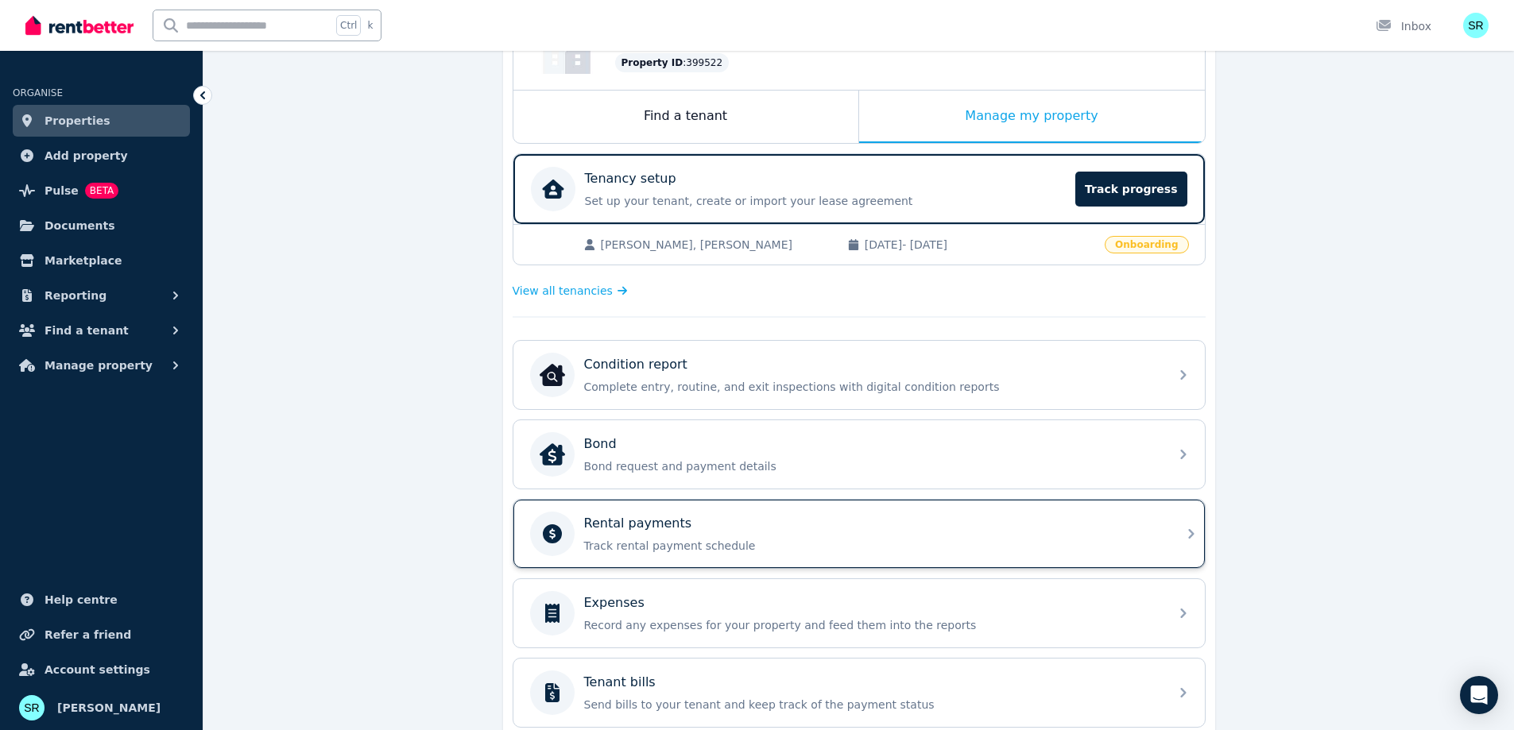
scroll to position [318, 0]
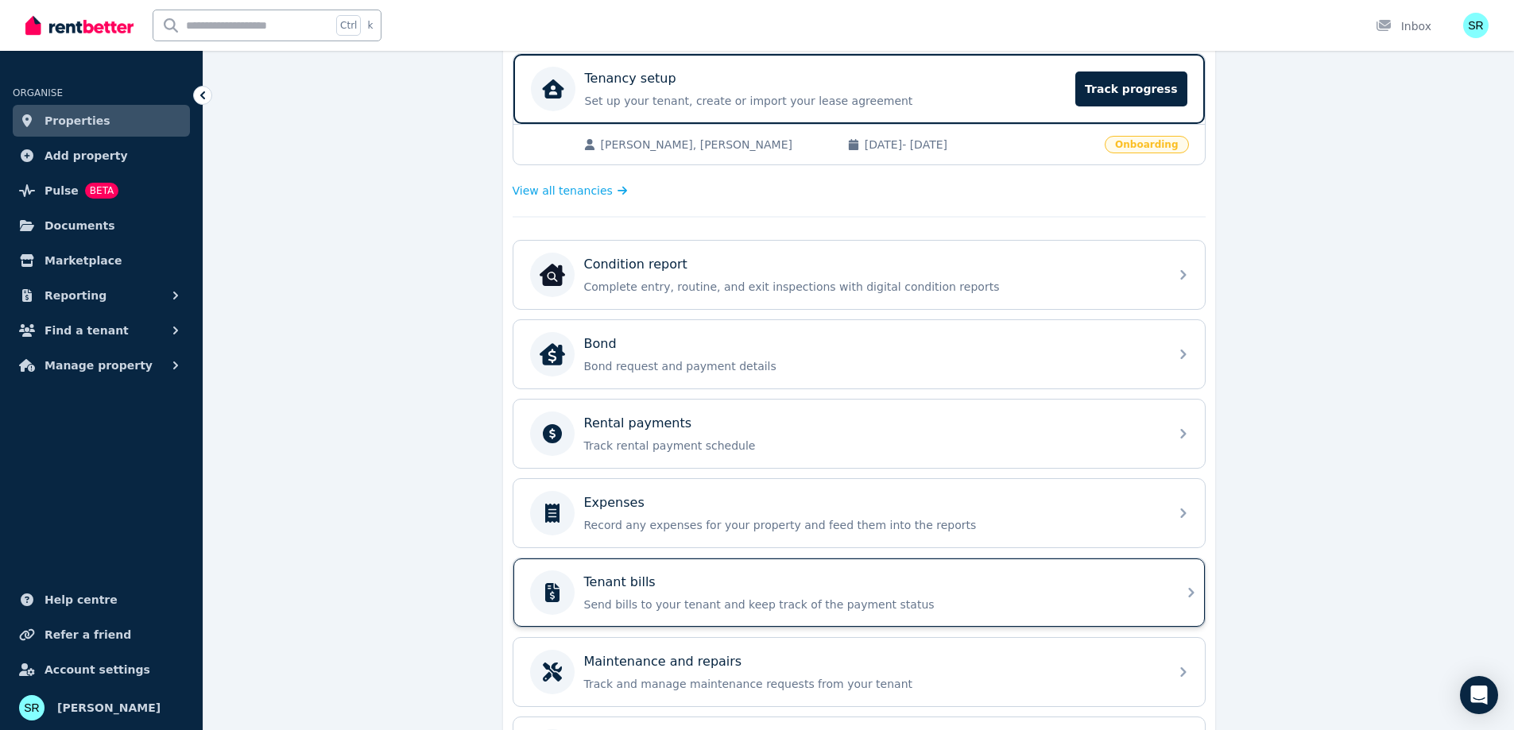
click at [634, 589] on p "Tenant bills" at bounding box center [620, 582] width 72 height 19
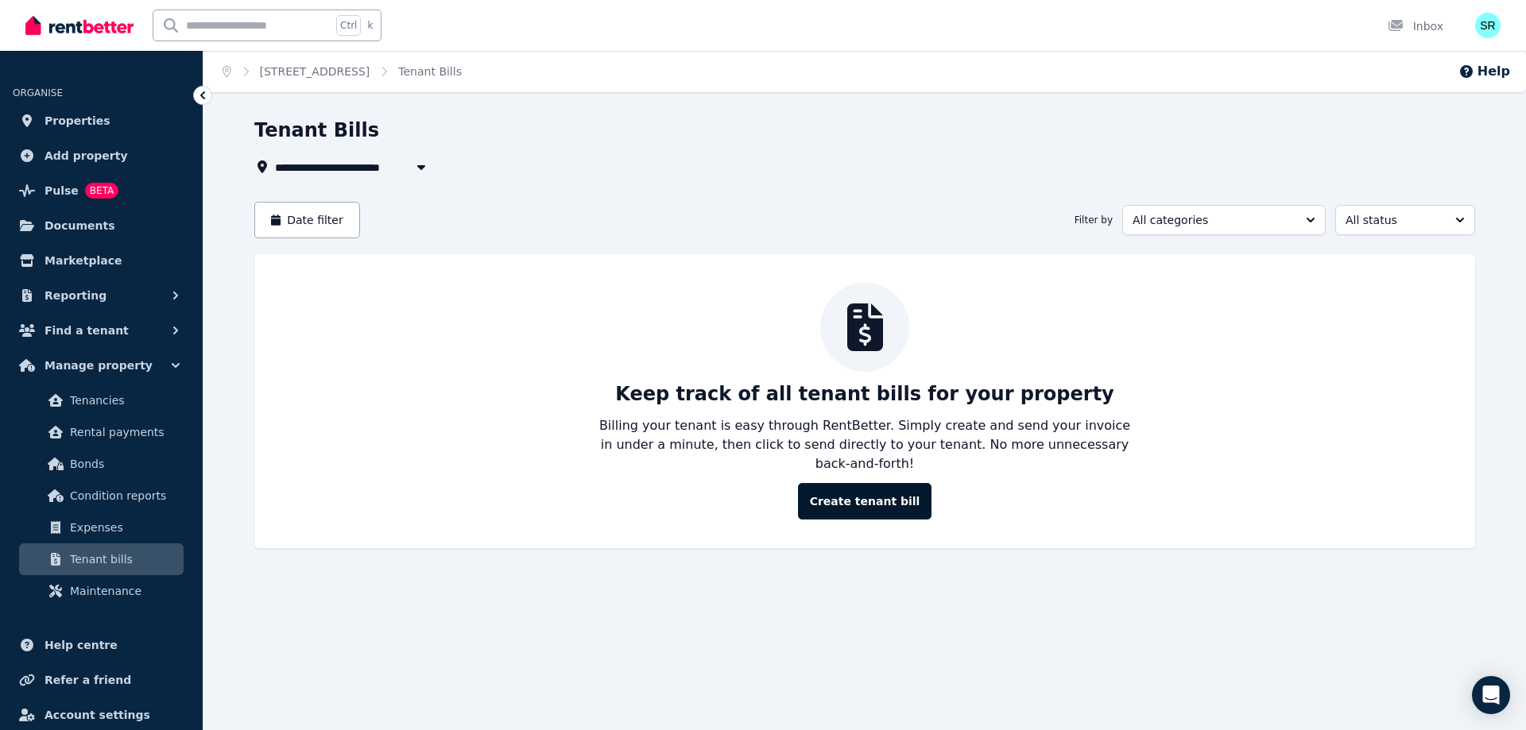
click at [873, 483] on button "Create tenant bill" at bounding box center [865, 501] width 134 height 37
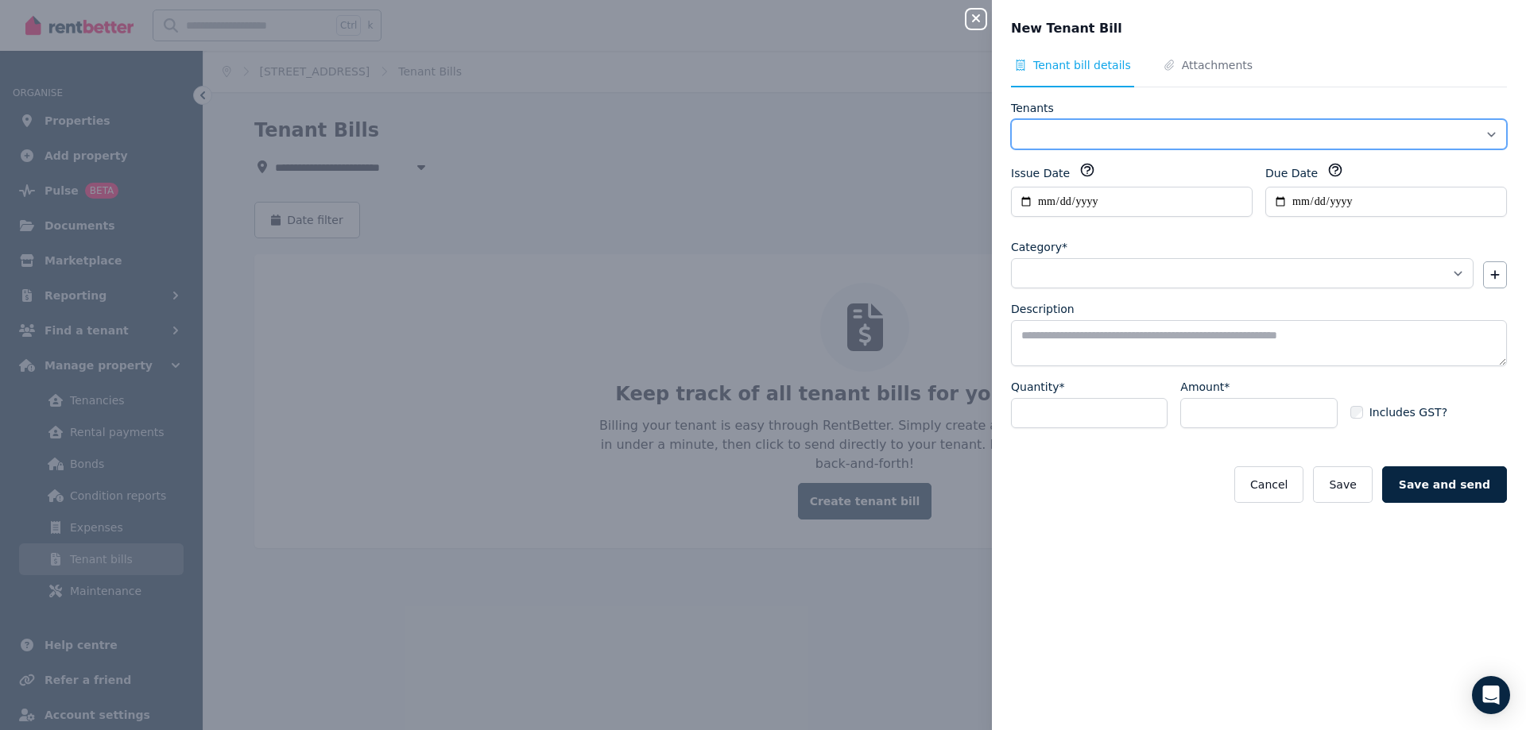
click at [1112, 128] on select "**********" at bounding box center [1259, 134] width 496 height 30
select select "**********"
click at [1011, 119] on select "**********" at bounding box center [1259, 134] width 496 height 30
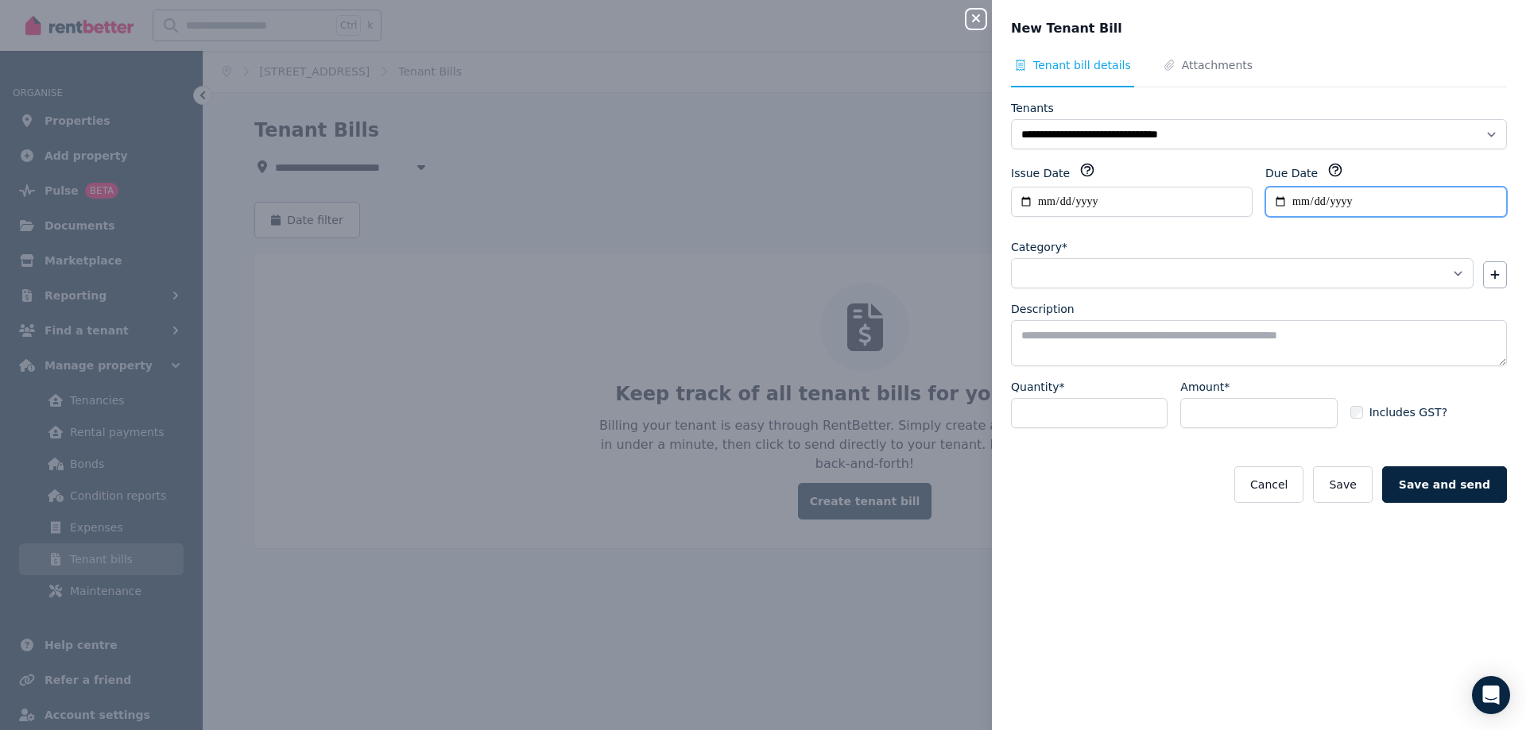
click at [1322, 206] on input "Due Date" at bounding box center [1386, 202] width 242 height 30
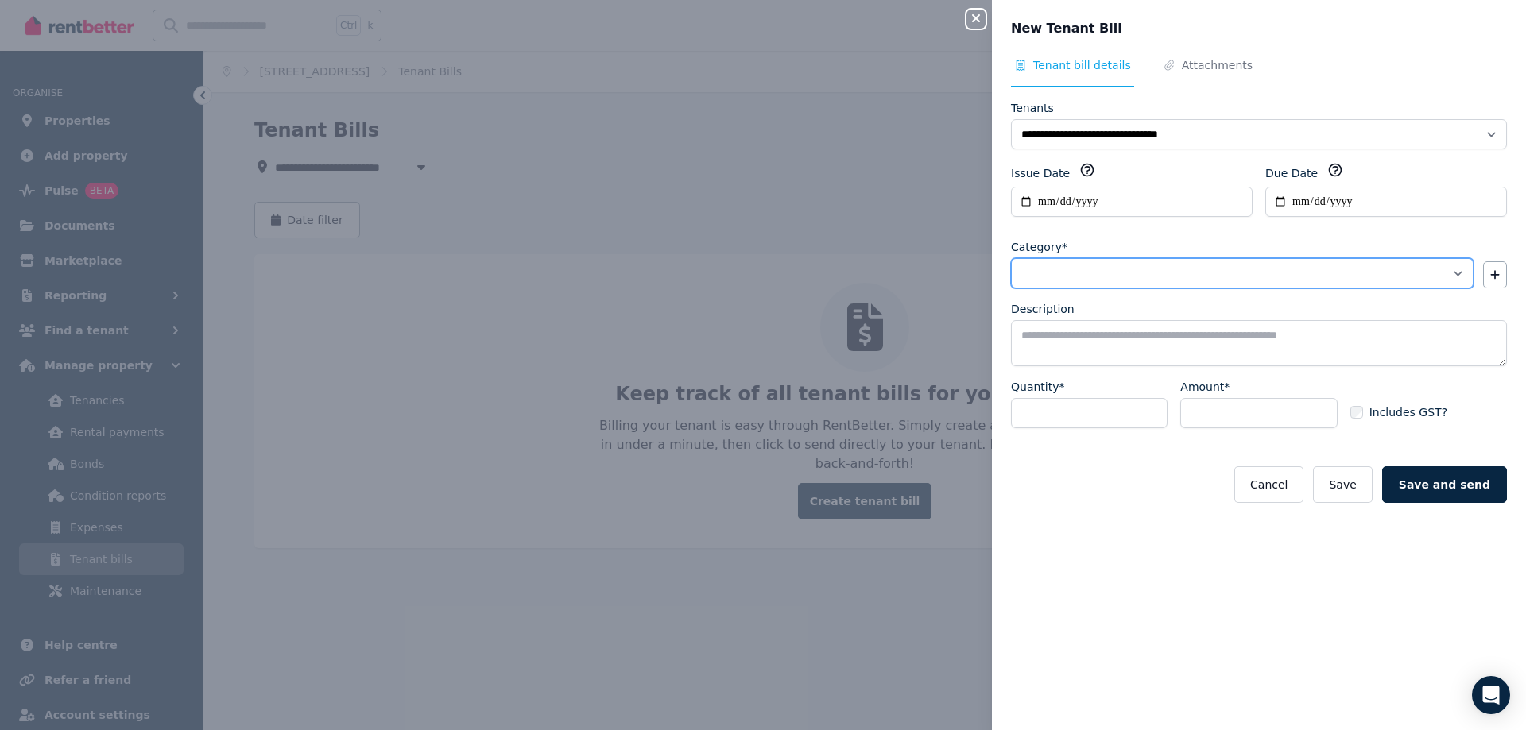
click at [1152, 269] on select "**********" at bounding box center [1242, 273] width 463 height 30
select select "**********"
click at [1011, 258] on select "**********" at bounding box center [1242, 273] width 463 height 30
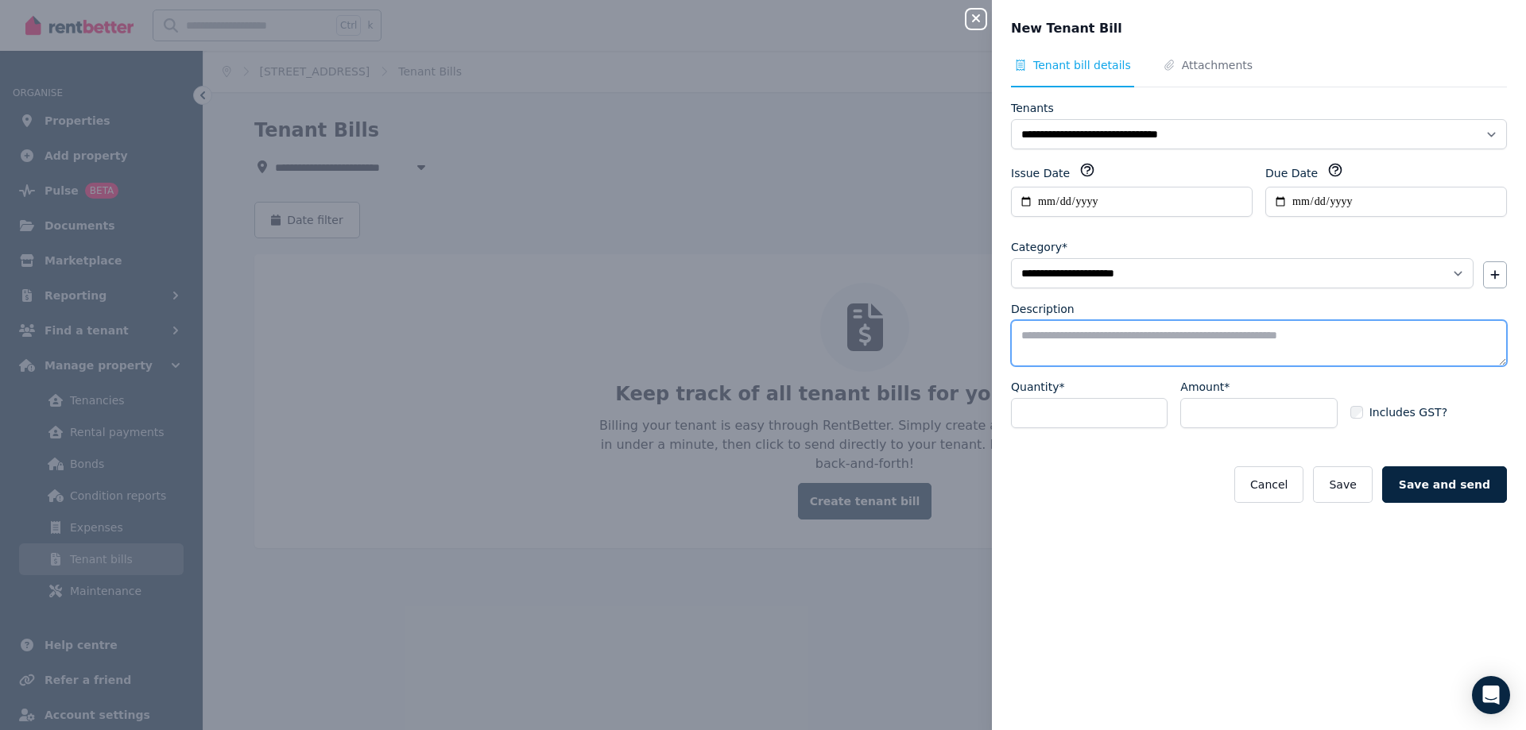
click at [1088, 342] on textarea "Description" at bounding box center [1259, 343] width 496 height 46
click at [1294, 203] on input "Due Date" at bounding box center [1386, 202] width 242 height 30
type input "**********"
click at [1105, 201] on input "**********" at bounding box center [1132, 202] width 242 height 30
click at [1028, 339] on textarea "Description" at bounding box center [1259, 343] width 496 height 46
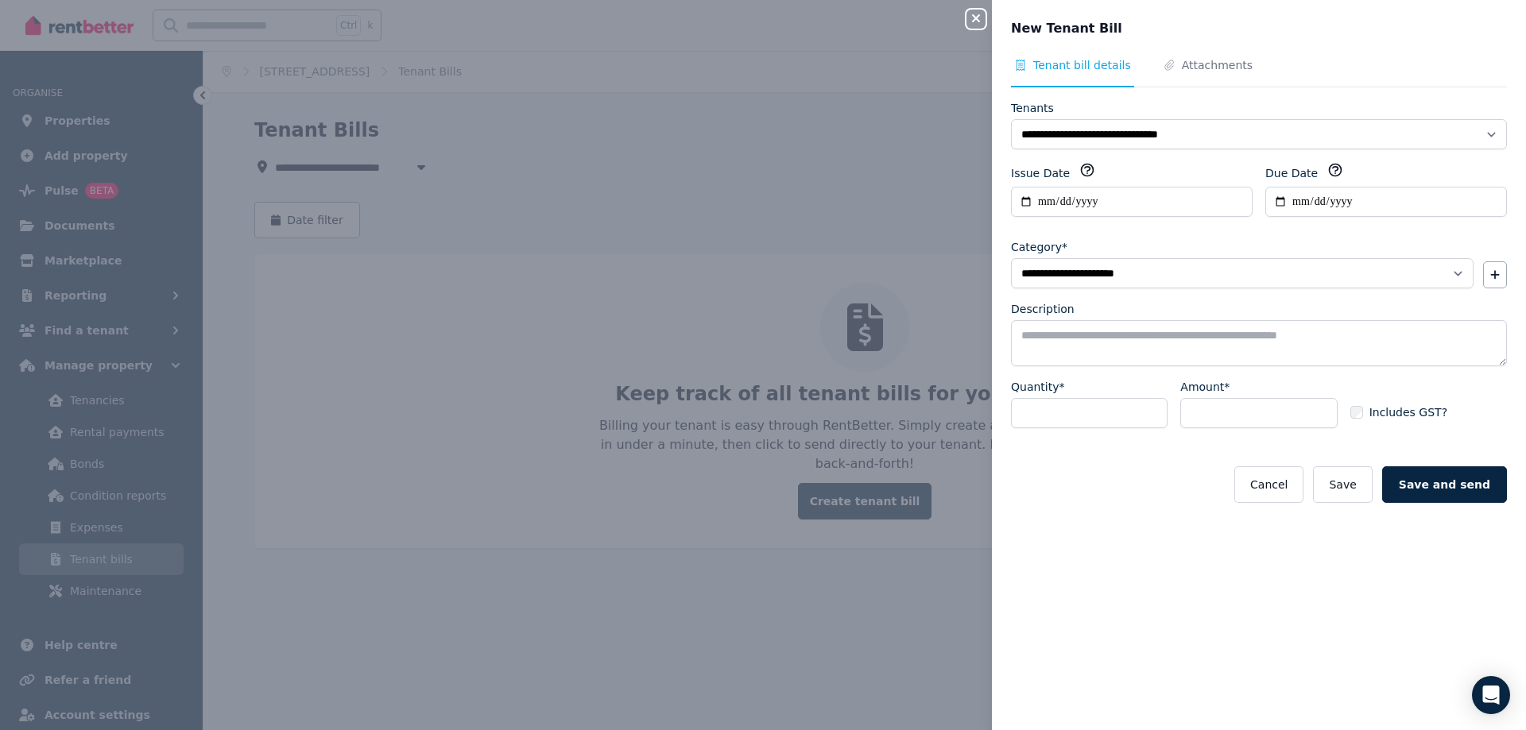
click at [1212, 433] on div "Amount*" at bounding box center [1258, 410] width 157 height 62
click at [1218, 420] on input "Amount*" at bounding box center [1258, 413] width 157 height 30
type input "*"
type input "*****"
click at [1152, 457] on div "**********" at bounding box center [1259, 371] width 496 height 264
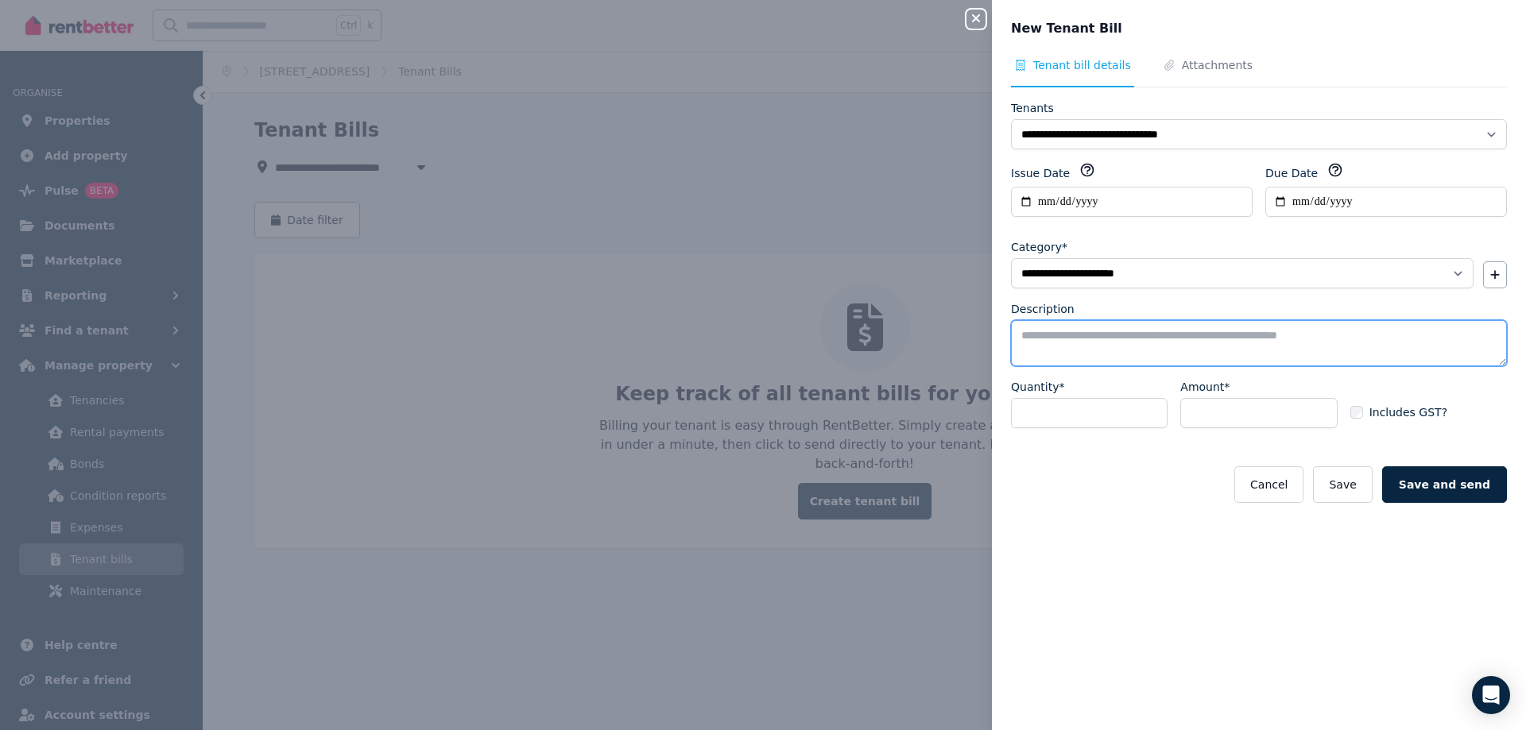
click at [1043, 335] on textarea "Description" at bounding box center [1259, 343] width 496 height 46
click at [1078, 331] on textarea "**********" at bounding box center [1253, 343] width 484 height 46
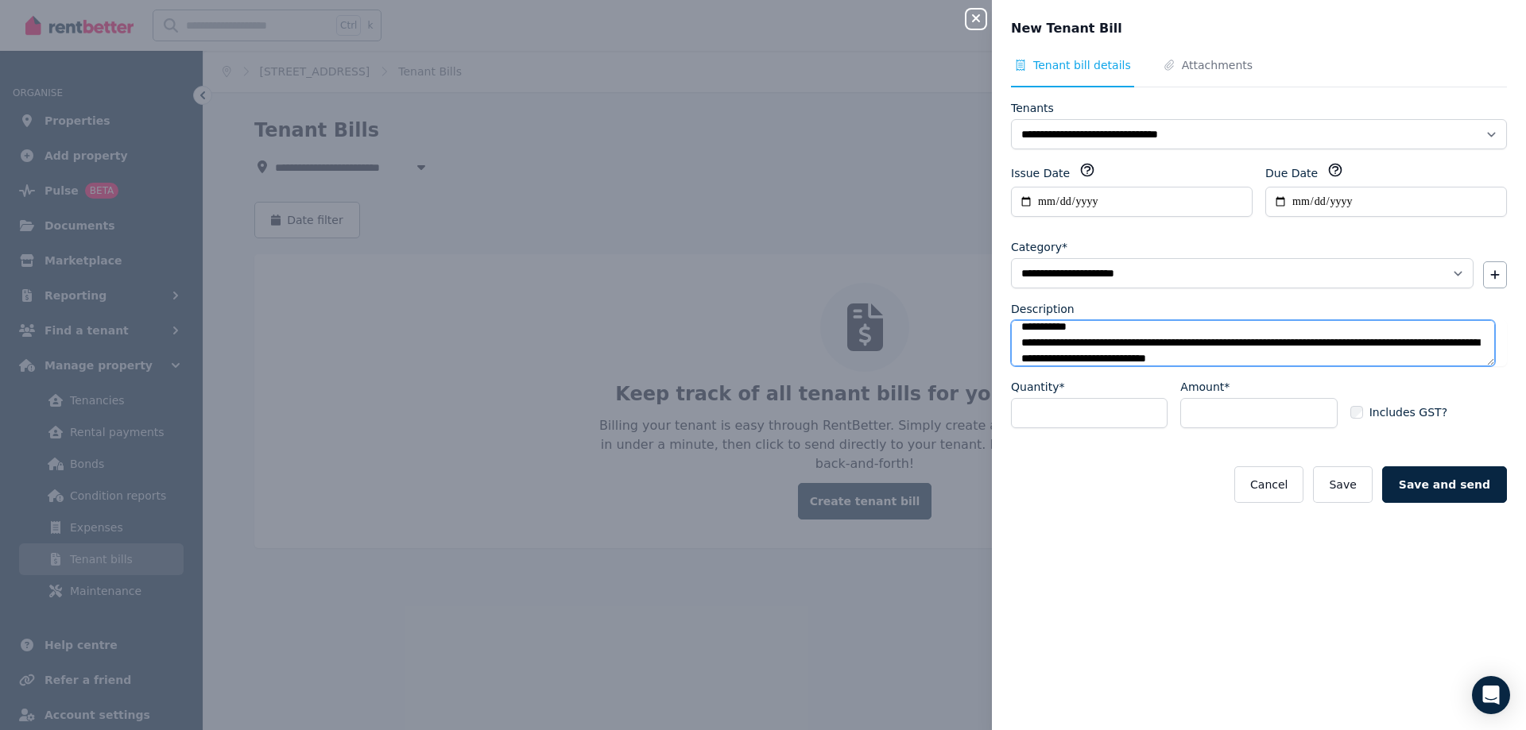
scroll to position [25, 0]
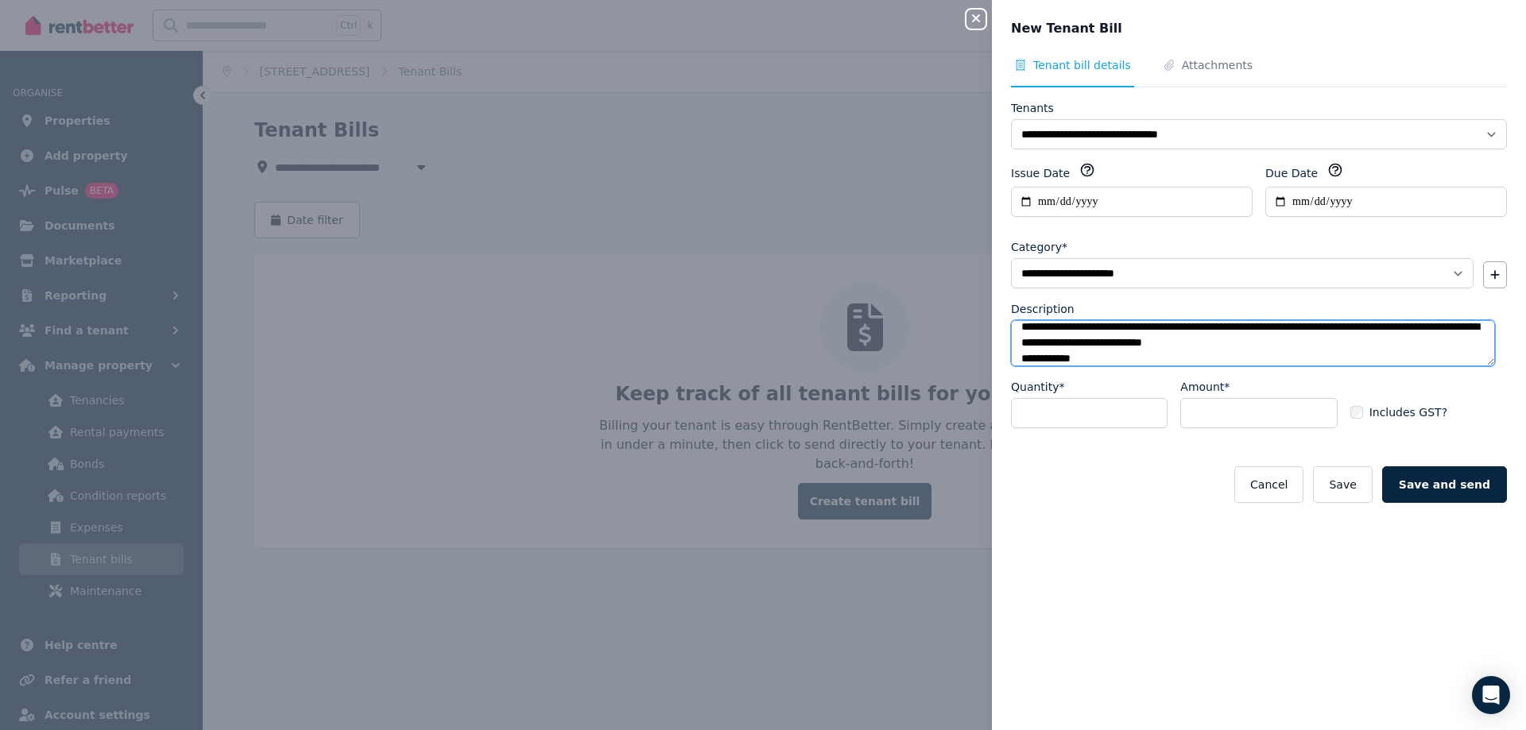
click at [1413, 327] on textarea "**********" at bounding box center [1253, 343] width 484 height 46
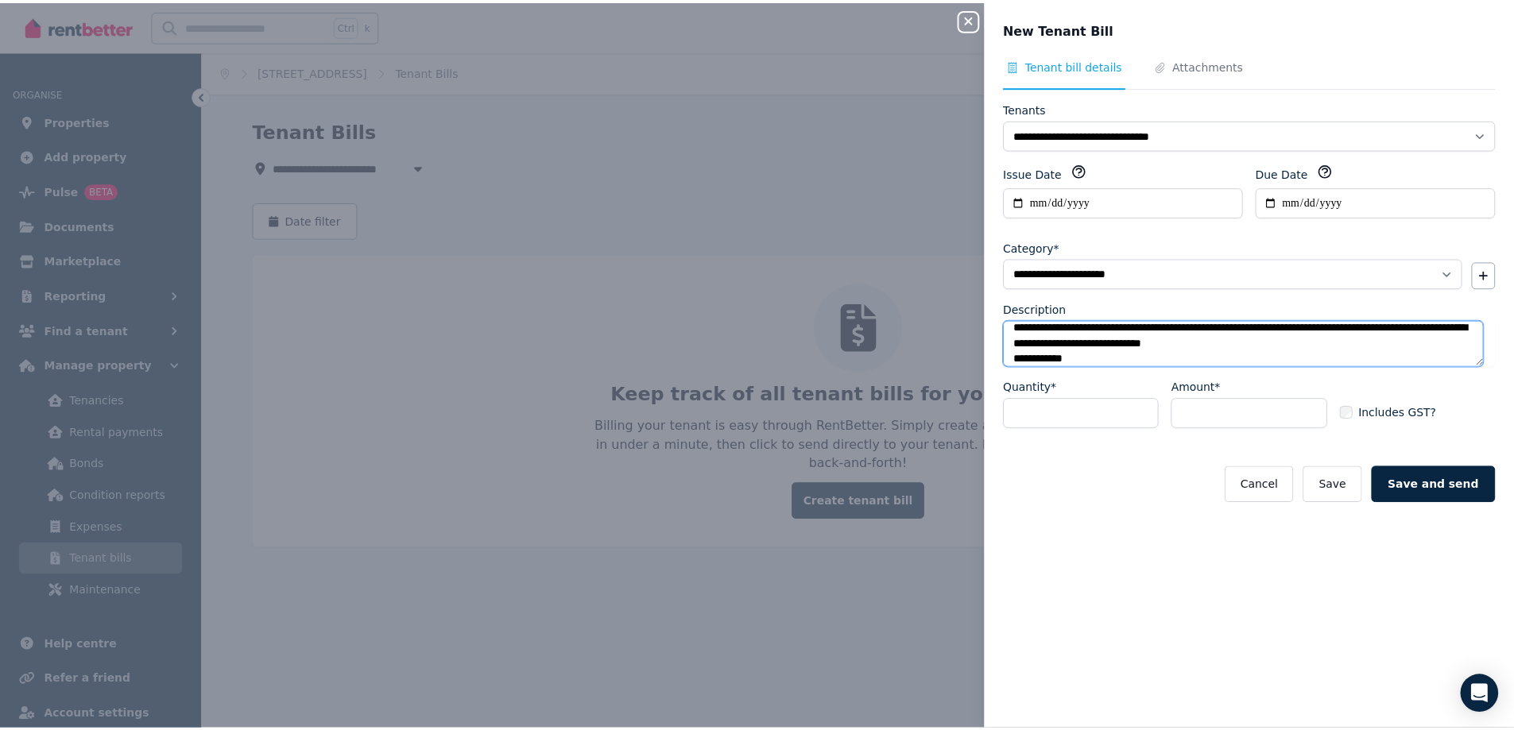
scroll to position [22, 0]
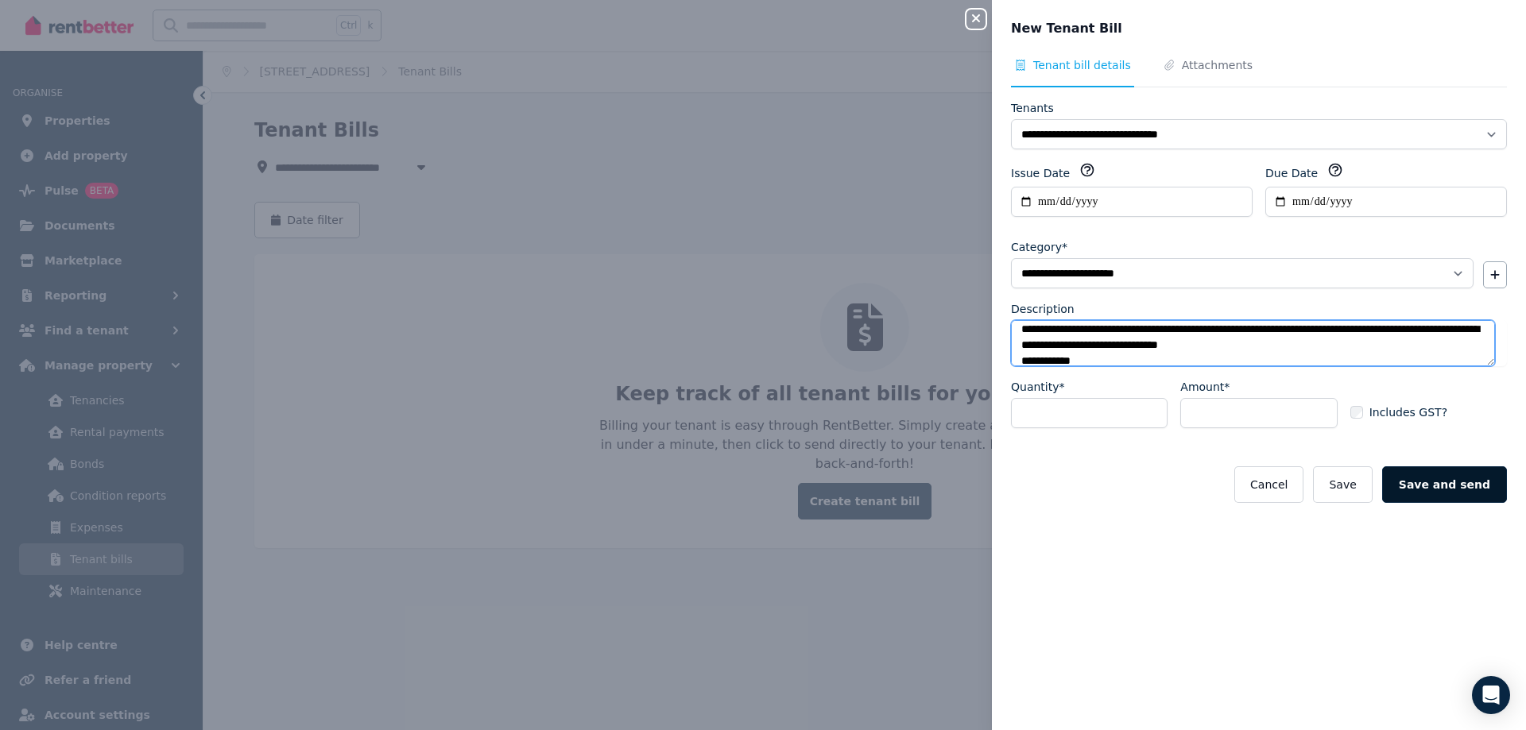
type textarea "**********"
click at [1430, 485] on button "Save and send" at bounding box center [1444, 484] width 125 height 37
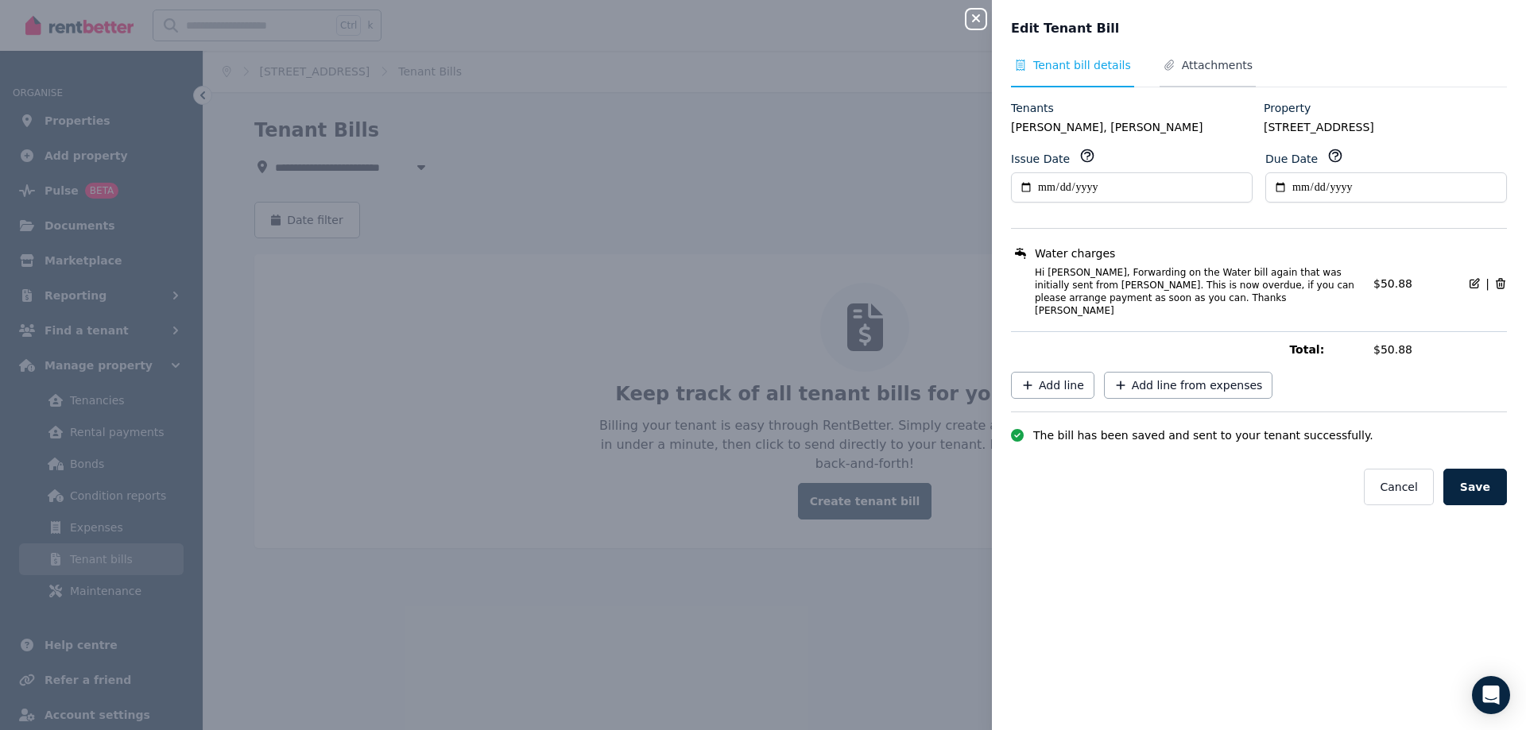
click at [1182, 68] on span "Attachments" at bounding box center [1217, 65] width 71 height 16
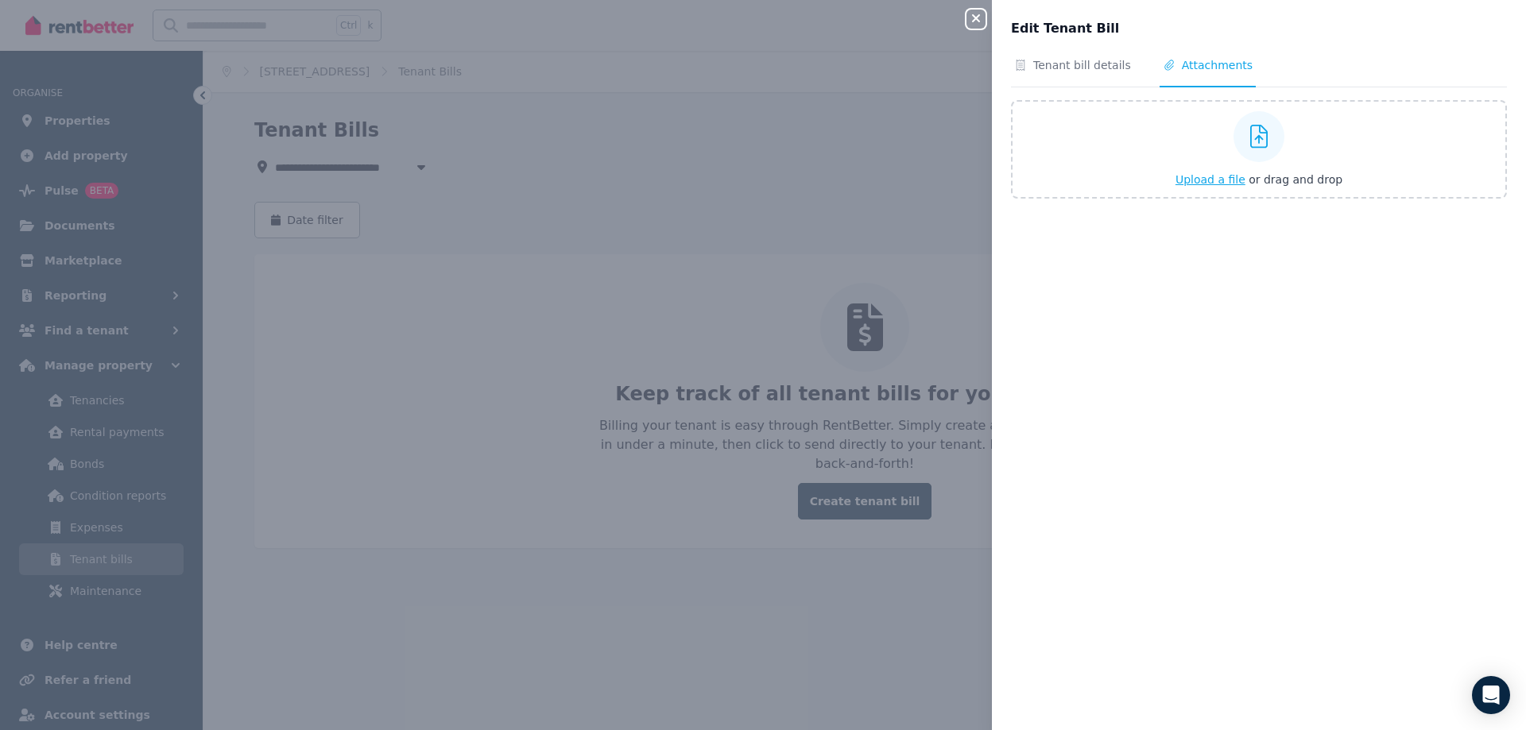
click at [1192, 180] on span "Upload a file" at bounding box center [1210, 179] width 70 height 13
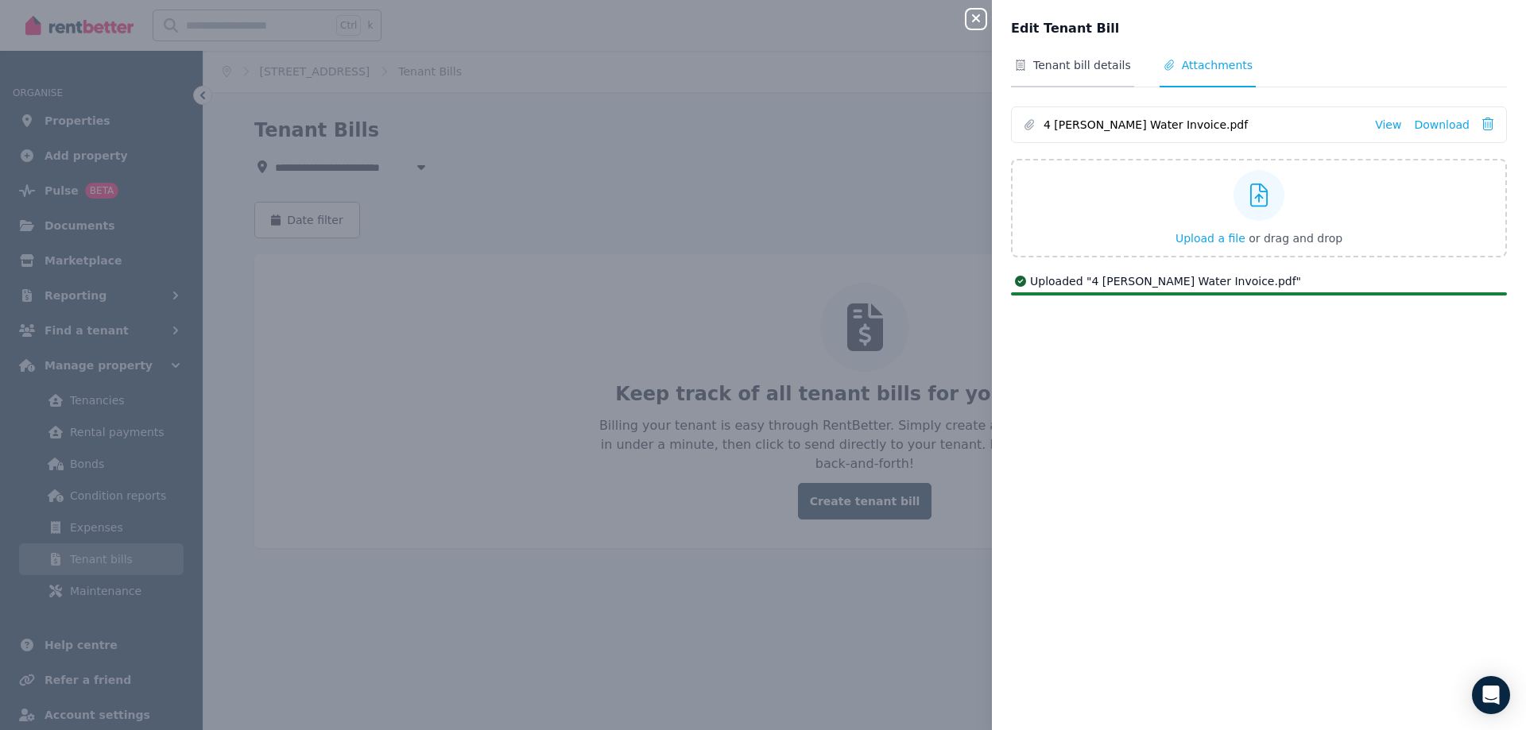
click at [1086, 67] on span "Tenant bill details" at bounding box center [1082, 65] width 98 height 16
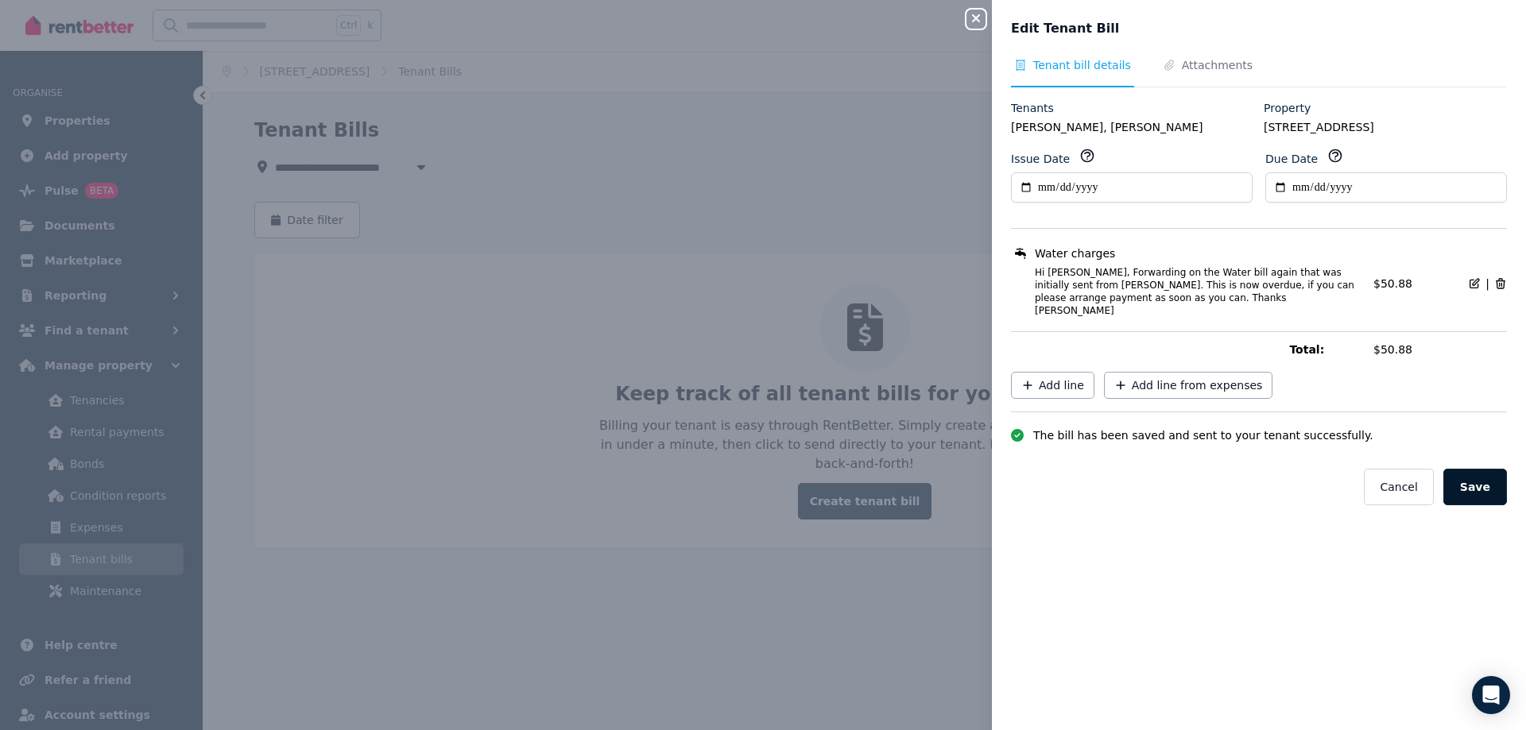
click at [1469, 478] on button "Save" at bounding box center [1475, 487] width 64 height 37
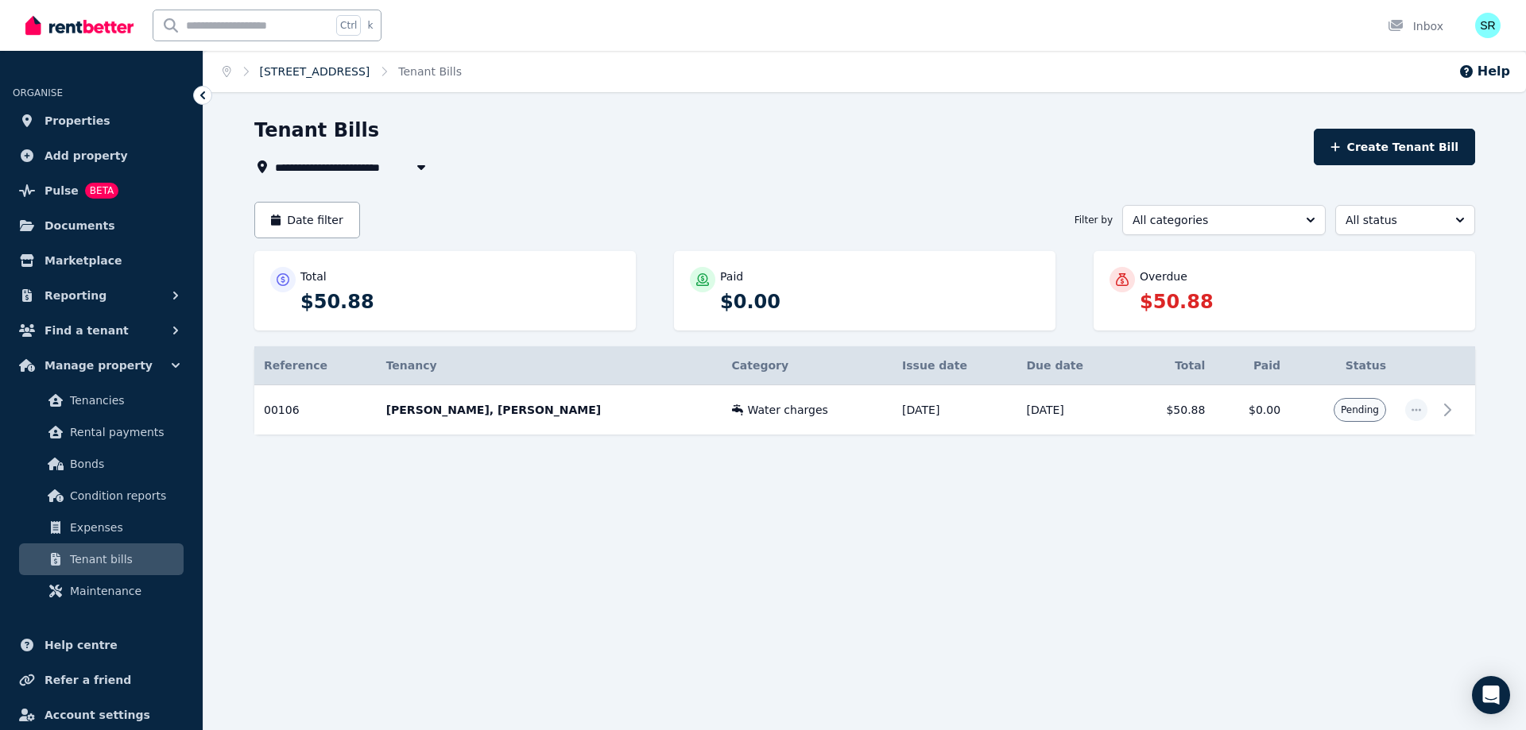
click at [292, 72] on link "[STREET_ADDRESS]" at bounding box center [315, 71] width 110 height 13
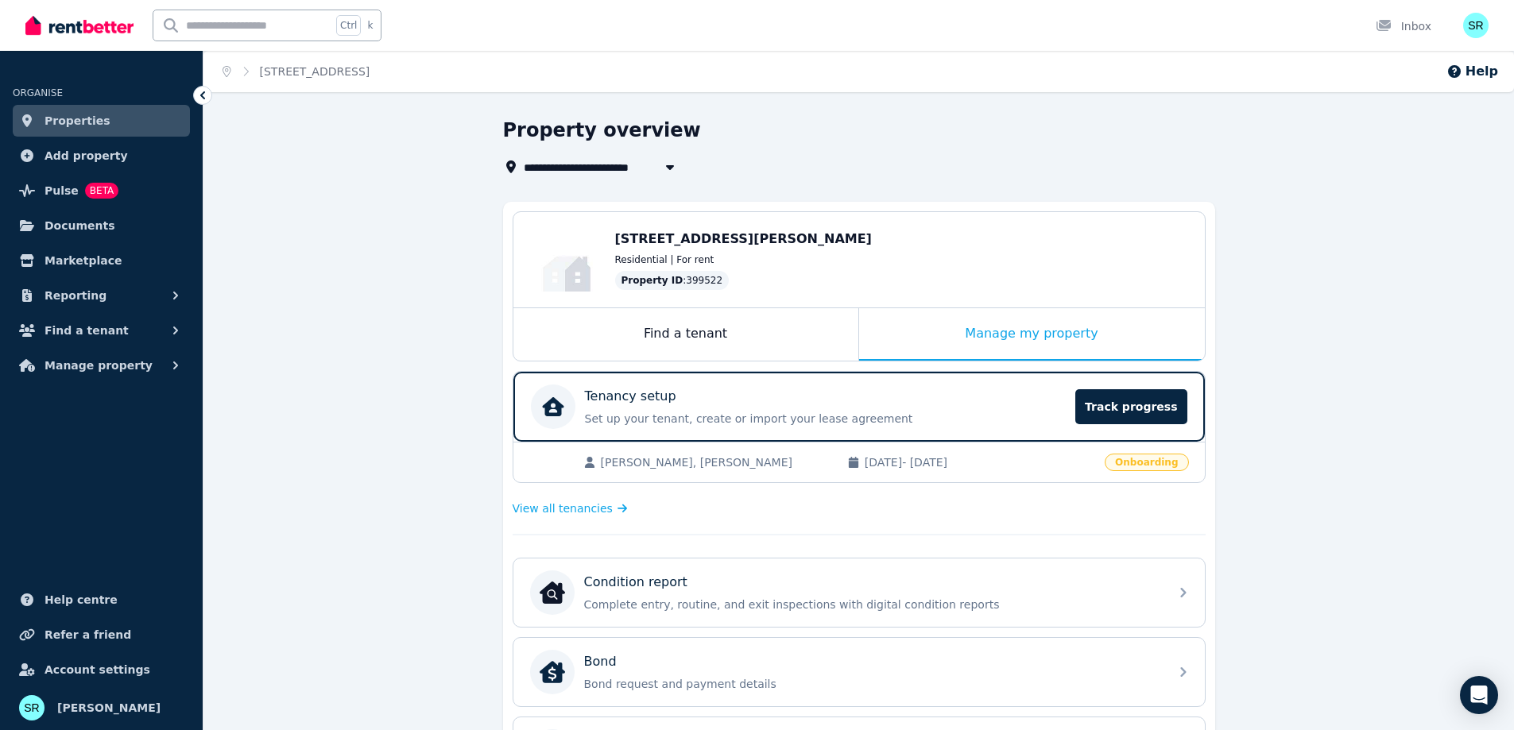
click at [1155, 466] on span "Onboarding" at bounding box center [1146, 462] width 83 height 17
click at [602, 403] on p "Tenancy setup" at bounding box center [630, 396] width 91 height 19
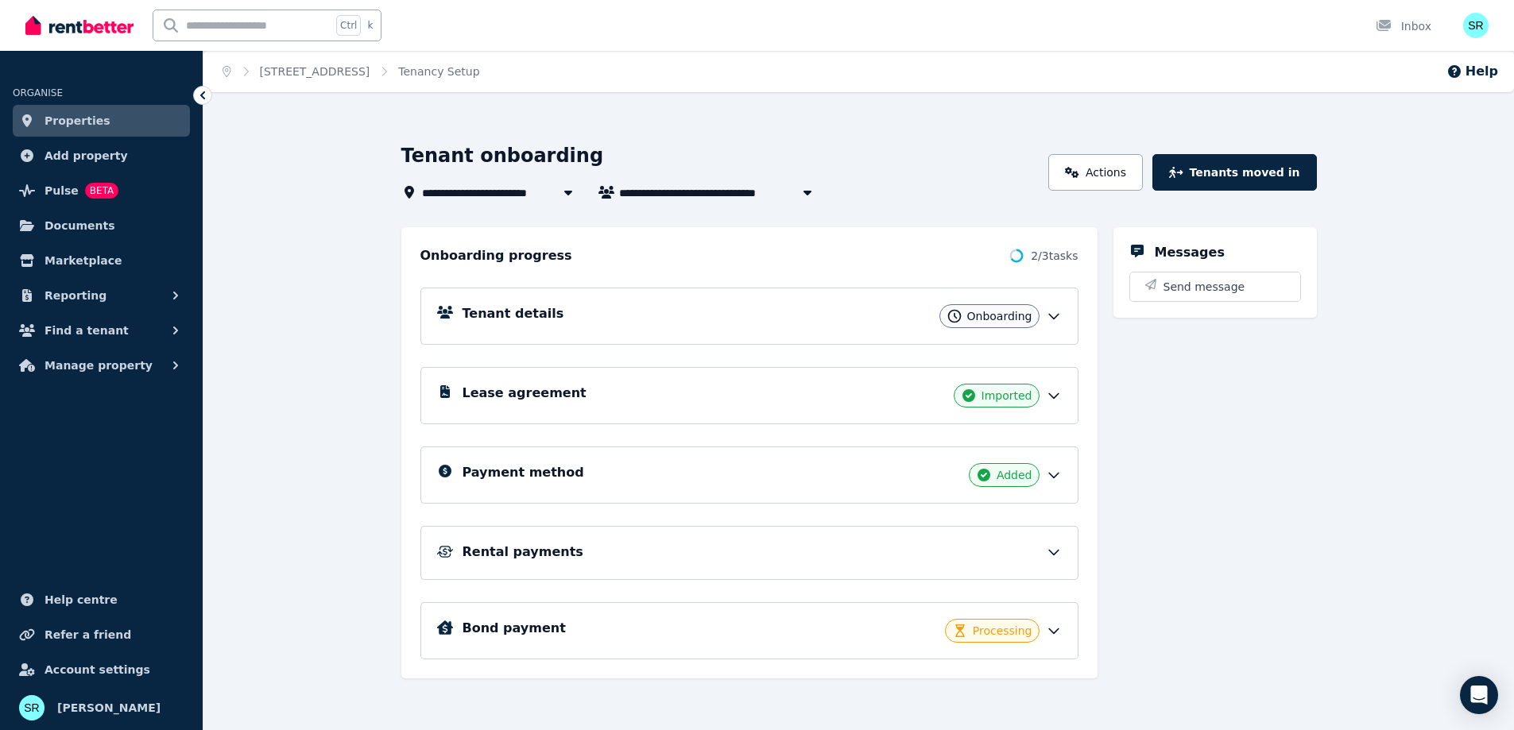
click at [502, 314] on h5 "Tenant details" at bounding box center [514, 313] width 102 height 19
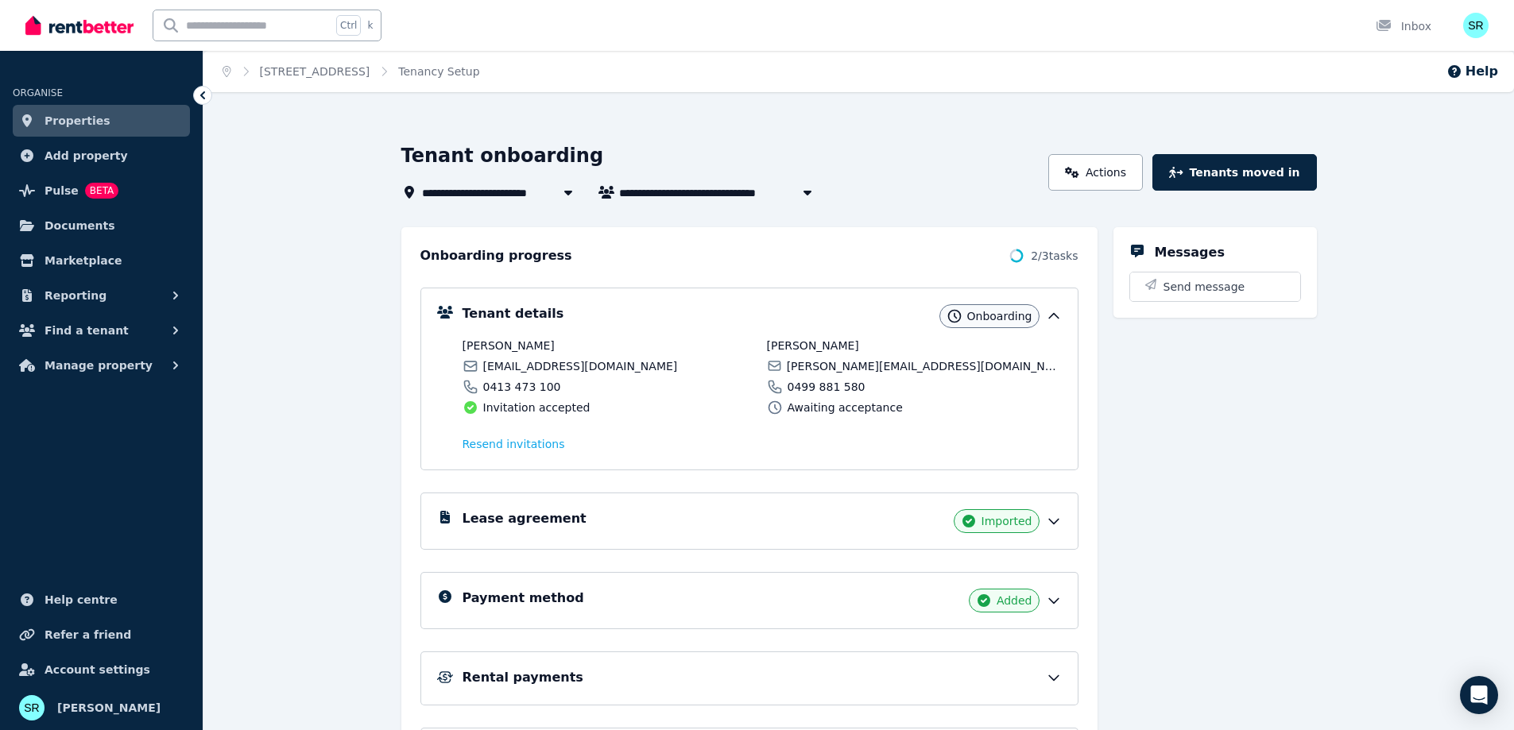
click at [771, 414] on icon at bounding box center [775, 408] width 16 height 16
click at [1475, 696] on icon "Open Intercom Messenger" at bounding box center [1478, 695] width 18 height 21
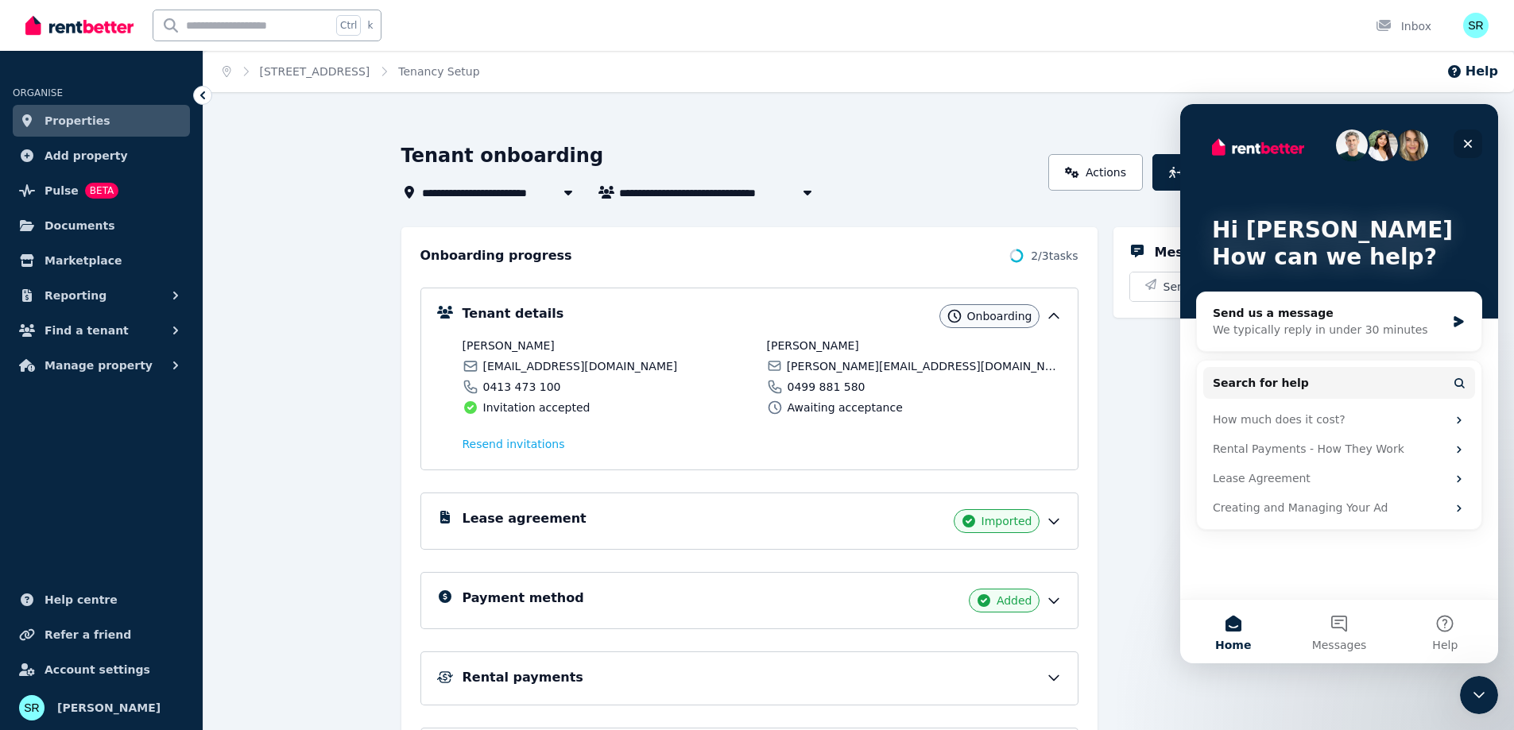
click at [1467, 144] on icon "Close" at bounding box center [1468, 144] width 9 height 9
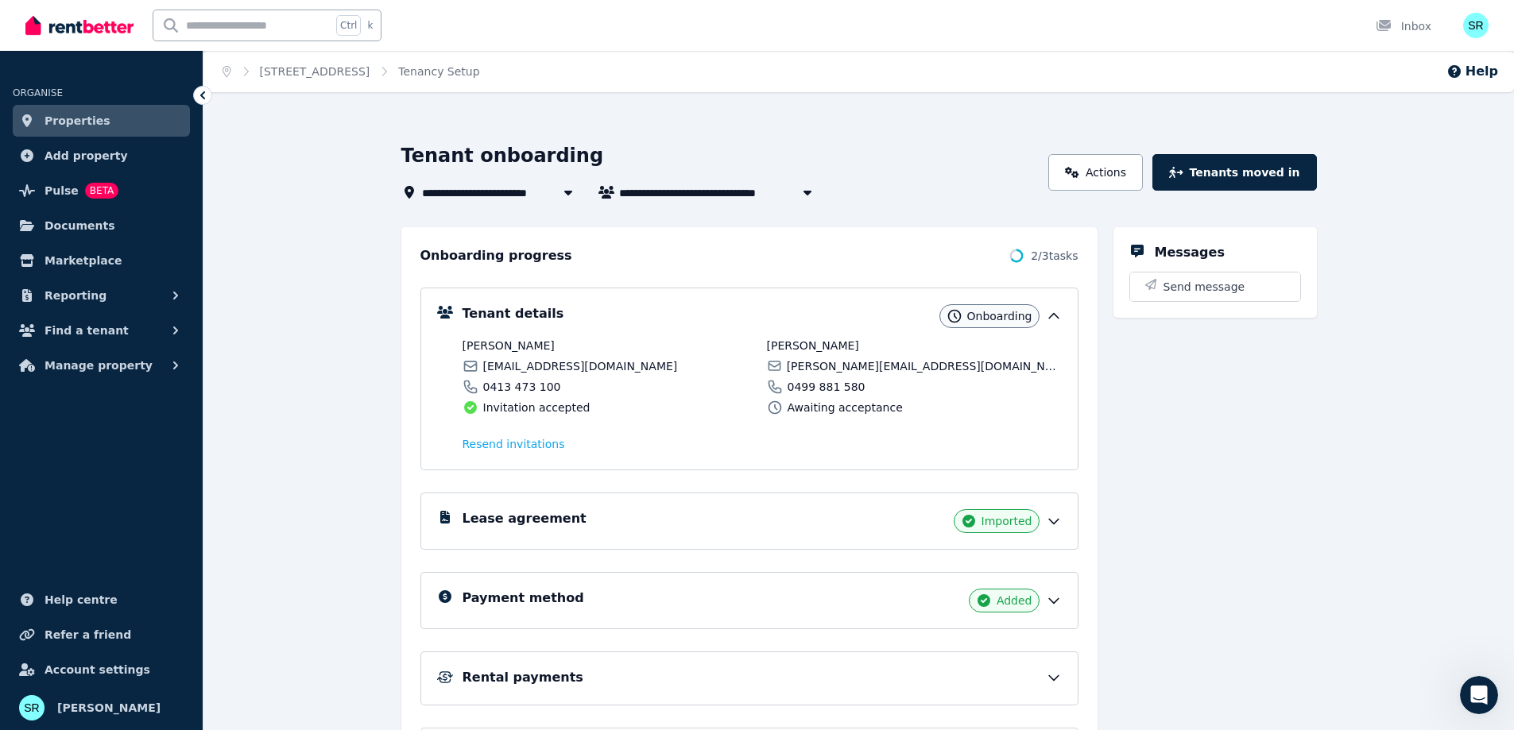
click at [1278, 408] on div "Messages Send message" at bounding box center [1214, 515] width 203 height 577
click at [1136, 178] on link "Actions" at bounding box center [1095, 172] width 95 height 37
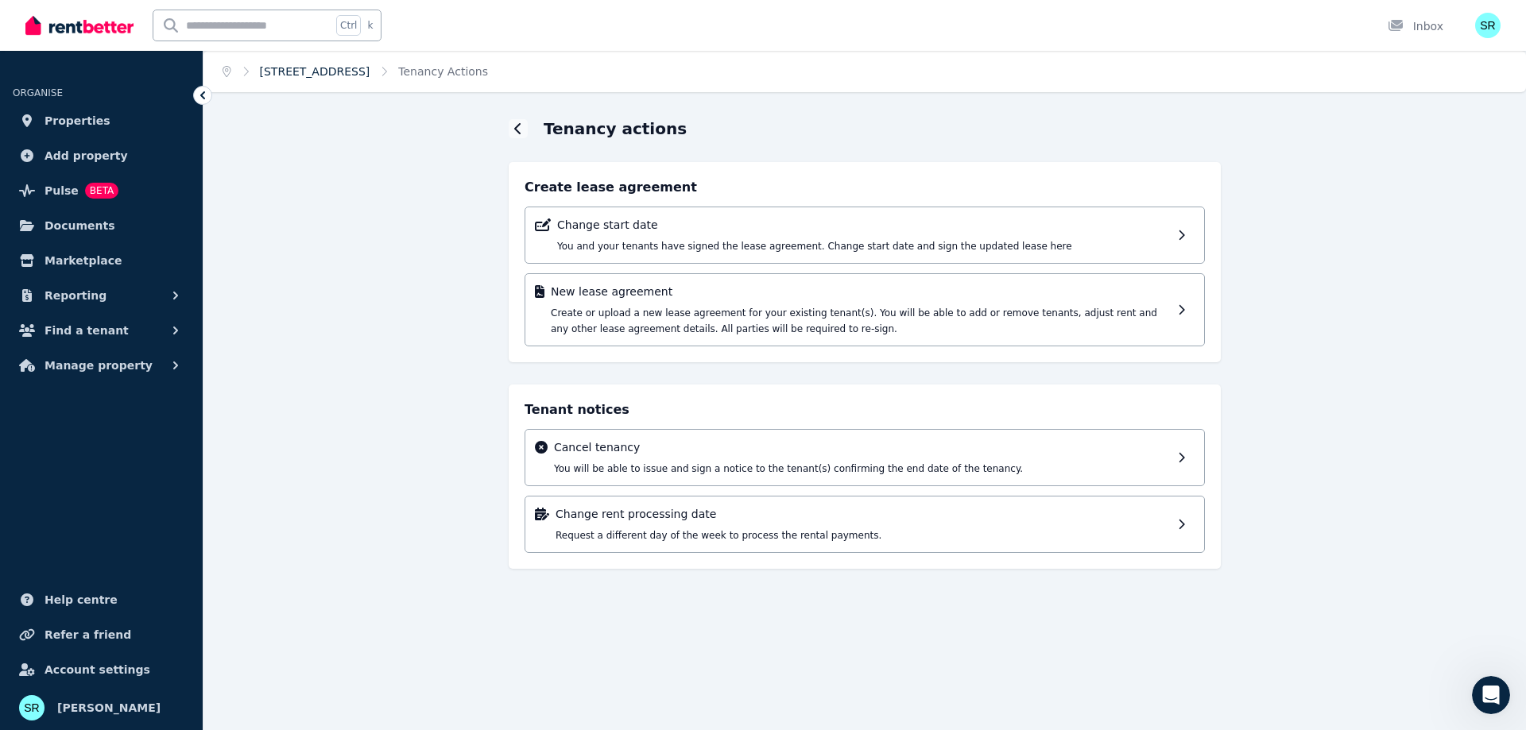
click at [327, 74] on link "[STREET_ADDRESS]" at bounding box center [315, 71] width 110 height 13
